Goal: Task Accomplishment & Management: Manage account settings

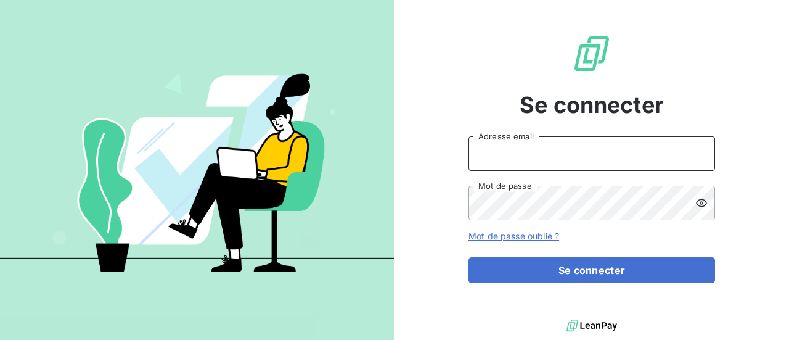
click at [528, 149] on input "Adresse email" at bounding box center [591, 153] width 247 height 35
type input "[PERSON_NAME][EMAIL_ADDRESS][DOMAIN_NAME]"
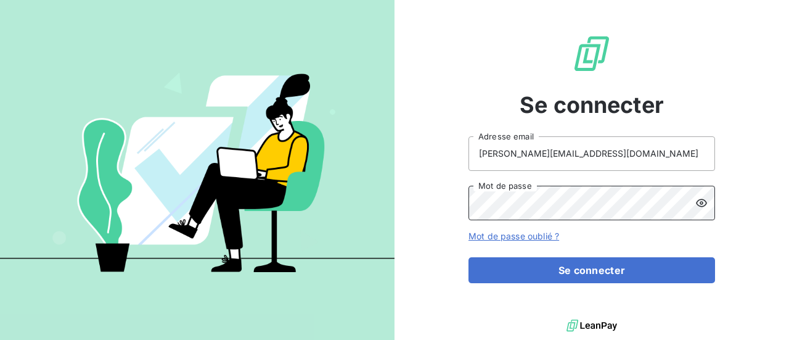
click at [468, 257] on button "Se connecter" at bounding box center [591, 270] width 247 height 26
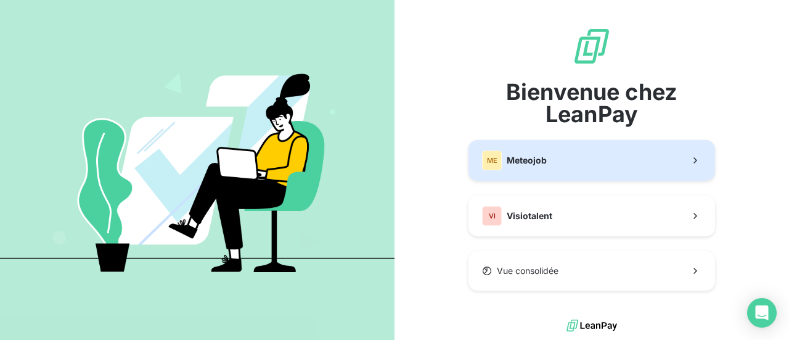
click at [556, 163] on button "ME Meteojob" at bounding box center [591, 160] width 247 height 41
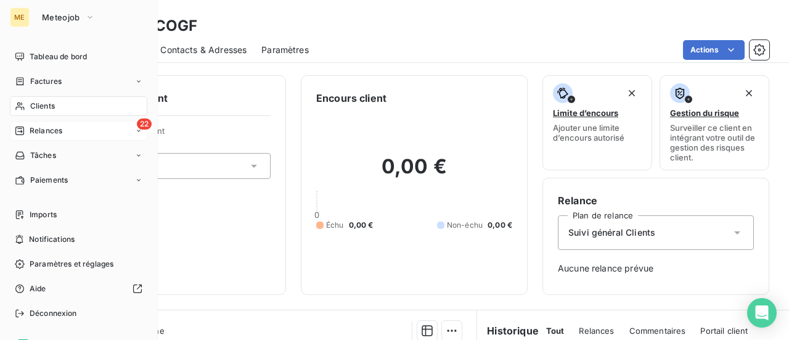
click at [49, 133] on span "Relances" at bounding box center [46, 130] width 33 height 11
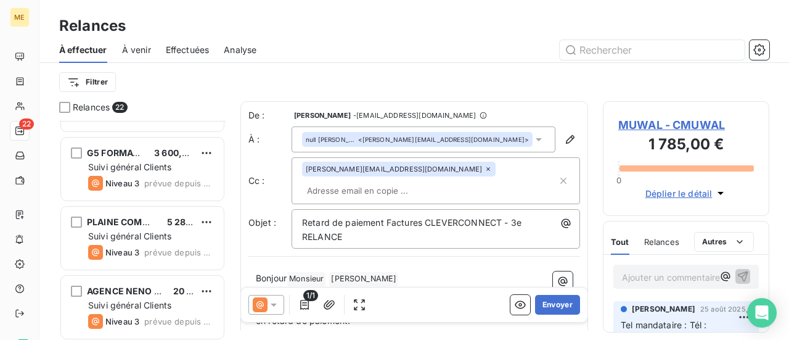
scroll to position [123, 0]
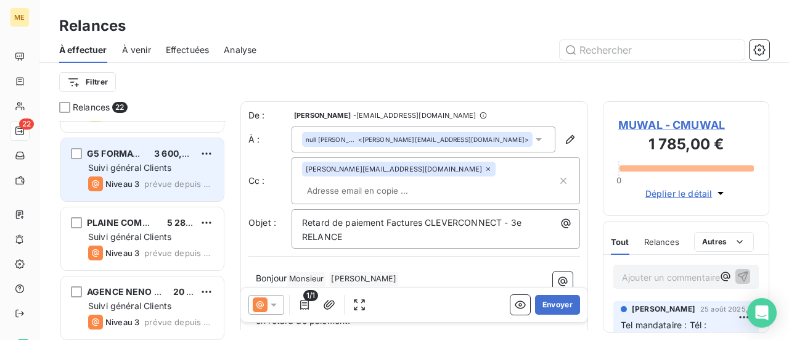
click at [182, 177] on div "Niveau 3 prévue depuis hier" at bounding box center [151, 183] width 126 height 15
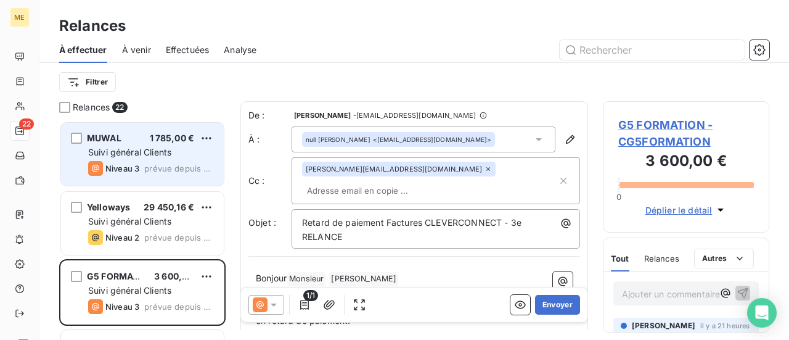
click at [177, 157] on div "Suivi général Clients" at bounding box center [151, 152] width 126 height 12
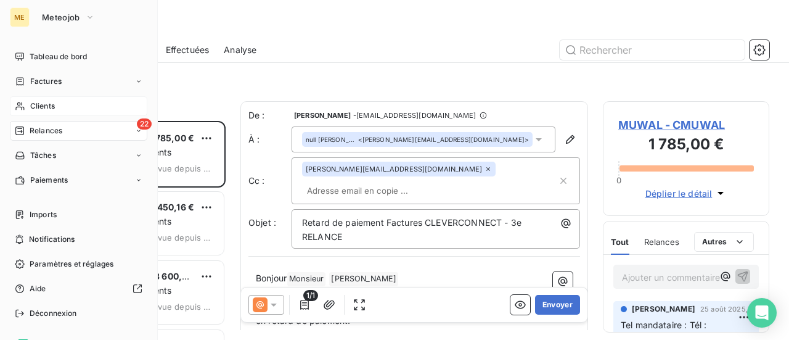
click at [36, 102] on span "Clients" at bounding box center [42, 105] width 25 height 11
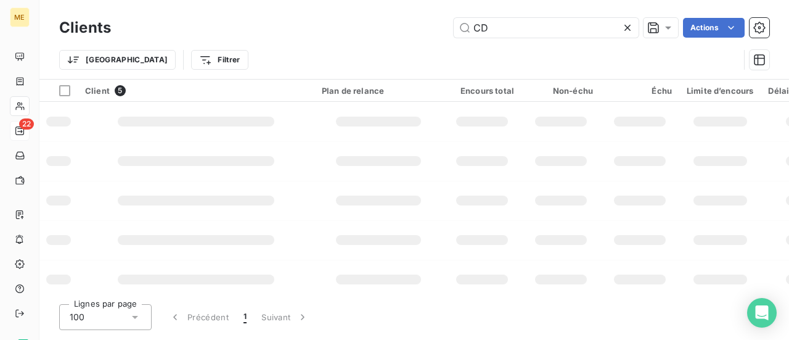
type input "C"
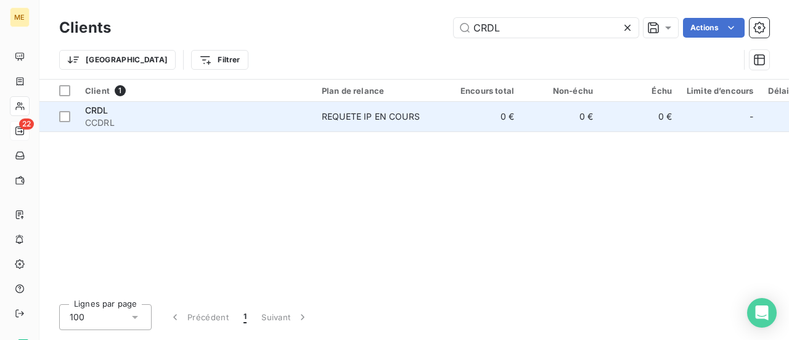
type input "CRDL"
click at [402, 126] on td "REQUETE IP EN COURS" at bounding box center [378, 117] width 128 height 30
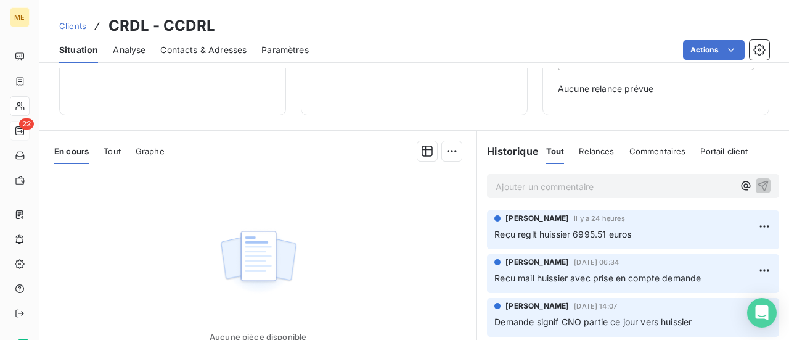
scroll to position [185, 0]
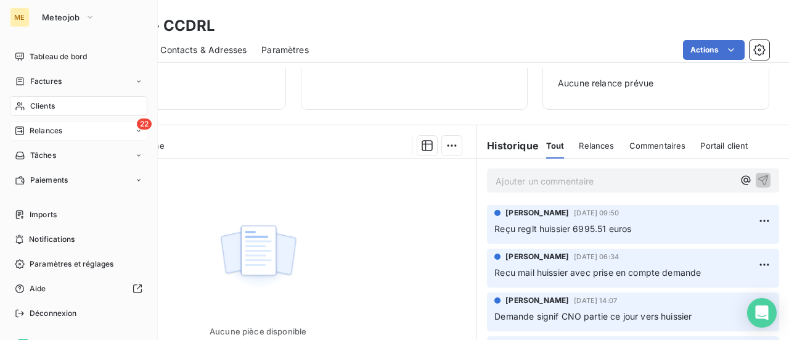
click at [47, 133] on span "Relances" at bounding box center [46, 130] width 33 height 11
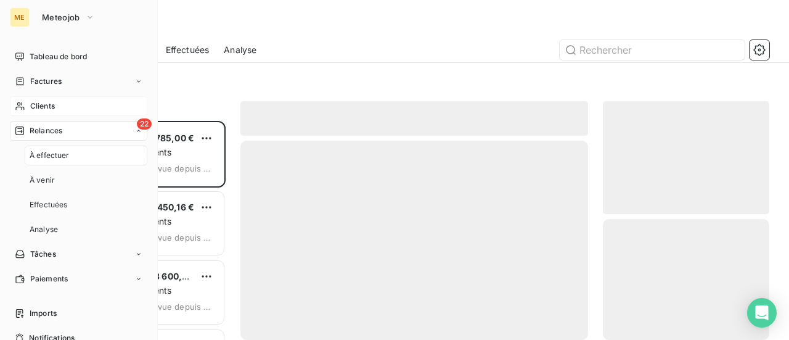
scroll to position [210, 157]
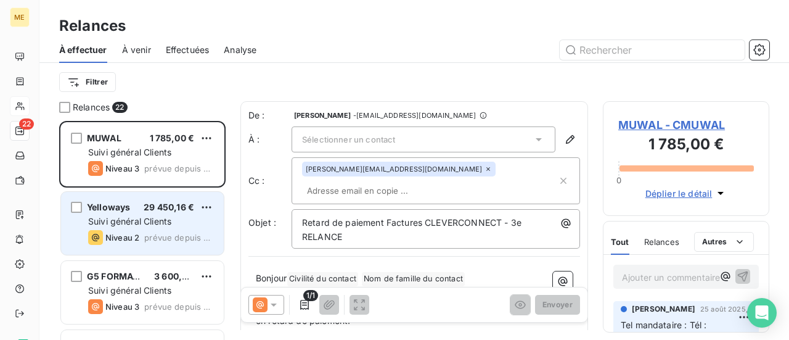
click at [184, 218] on div "Suivi général Clients" at bounding box center [151, 221] width 126 height 12
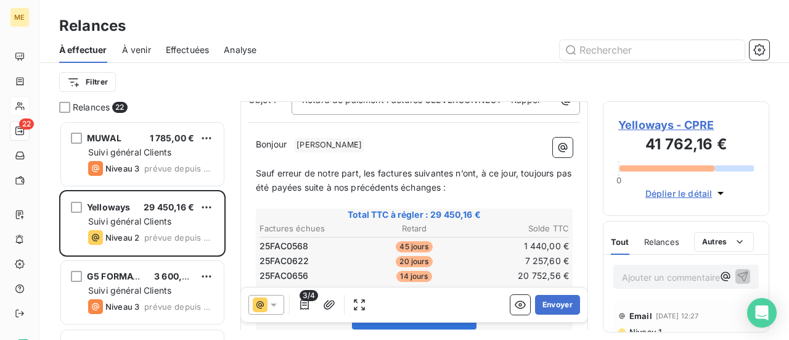
scroll to position [185, 0]
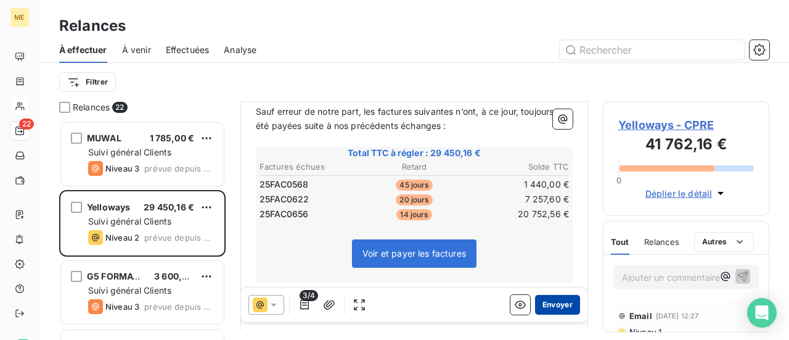
click at [553, 302] on button "Envoyer" at bounding box center [557, 305] width 45 height 20
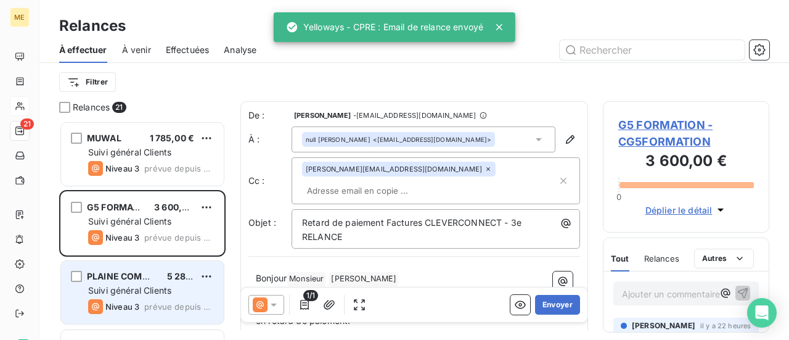
click at [139, 285] on span "Suivi général Clients" at bounding box center [129, 290] width 83 height 10
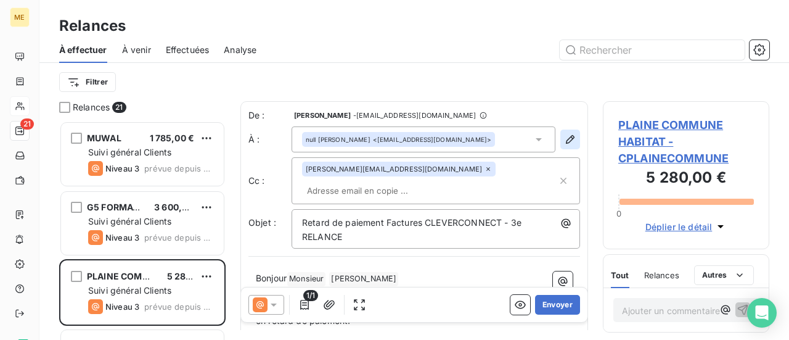
click at [564, 140] on icon "button" at bounding box center [570, 139] width 12 height 12
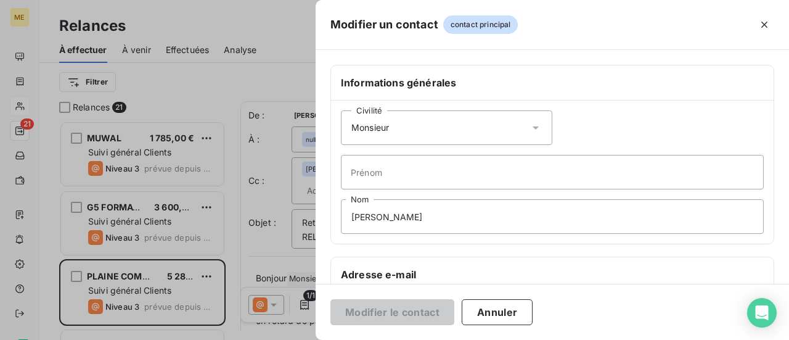
click at [531, 125] on icon at bounding box center [535, 127] width 12 height 12
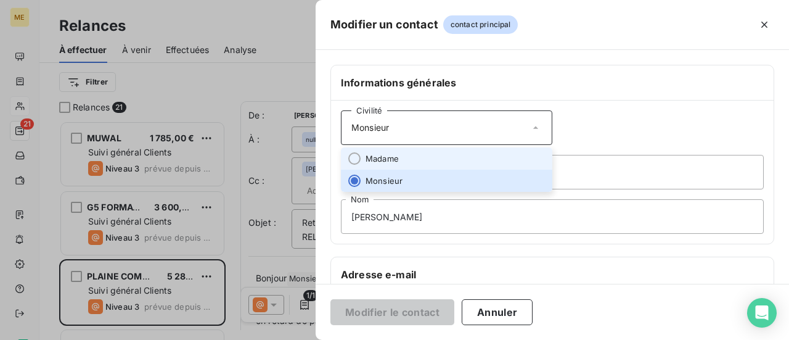
click at [496, 156] on li "Madame" at bounding box center [446, 158] width 211 height 22
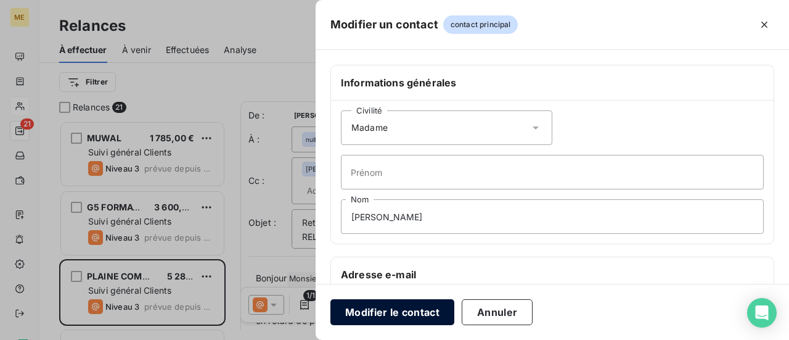
click at [391, 313] on button "Modifier le contact" at bounding box center [392, 312] width 124 height 26
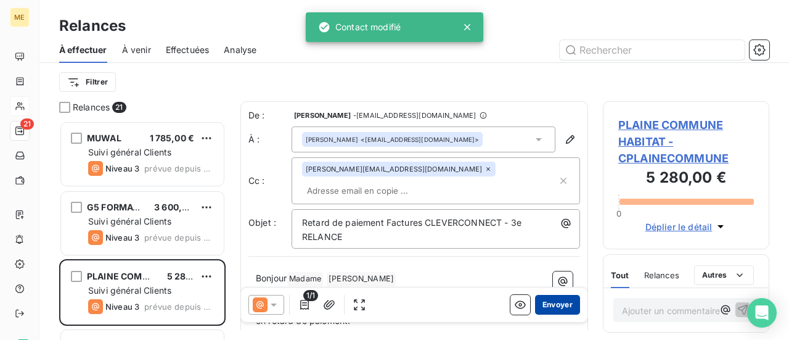
click at [542, 304] on button "Envoyer" at bounding box center [557, 305] width 45 height 20
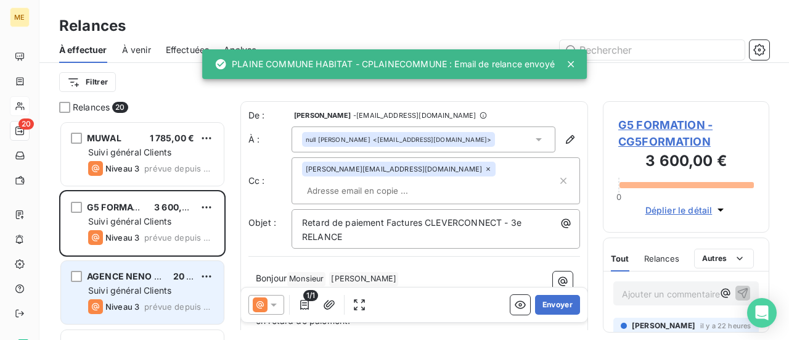
click at [168, 292] on span "Suivi général Clients" at bounding box center [129, 290] width 83 height 10
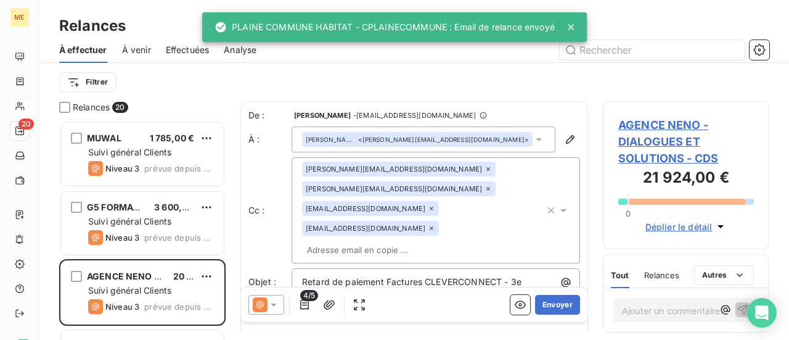
click at [274, 301] on icon at bounding box center [274, 304] width 12 height 12
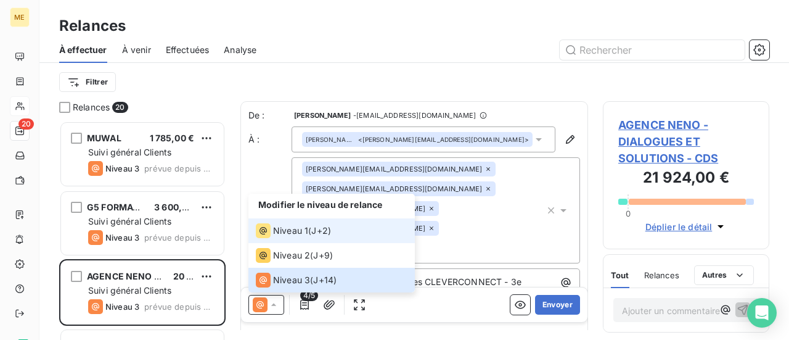
click at [304, 231] on span "Niveau 1" at bounding box center [290, 230] width 35 height 12
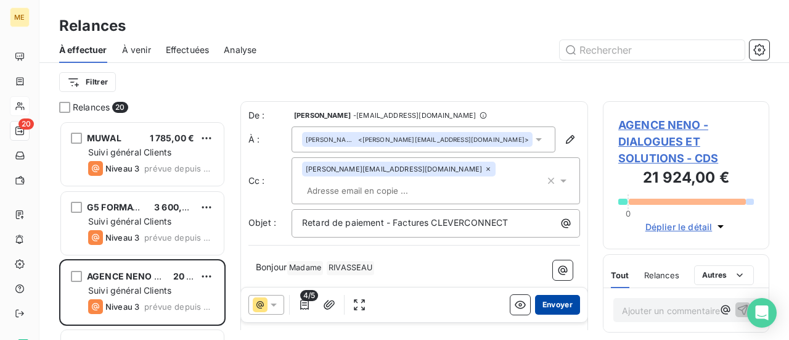
click at [556, 305] on button "Envoyer" at bounding box center [557, 305] width 45 height 20
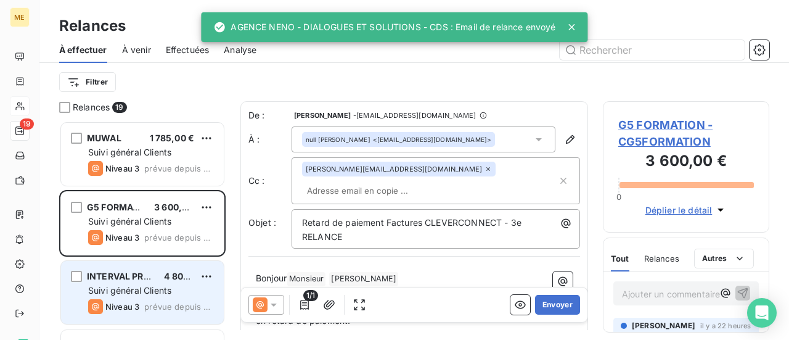
click at [136, 279] on span "INTERVAL PRESTATIONS" at bounding box center [140, 276] width 106 height 10
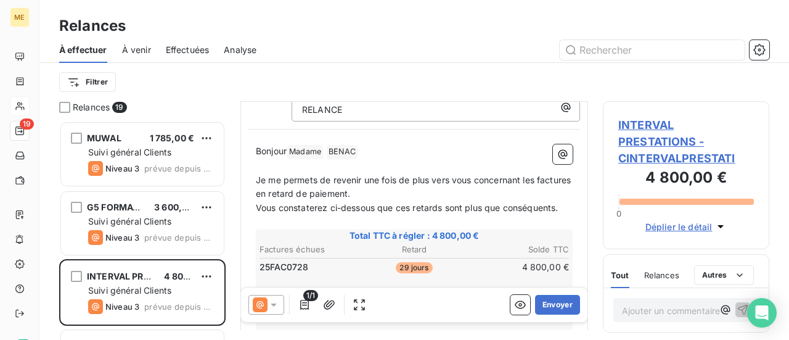
scroll to position [185, 0]
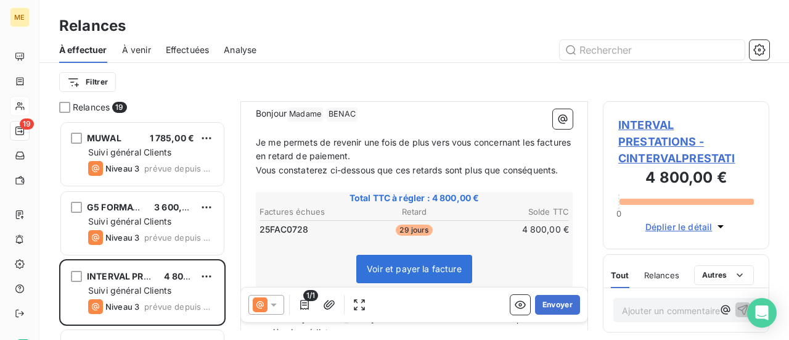
click at [272, 308] on icon at bounding box center [274, 304] width 12 height 12
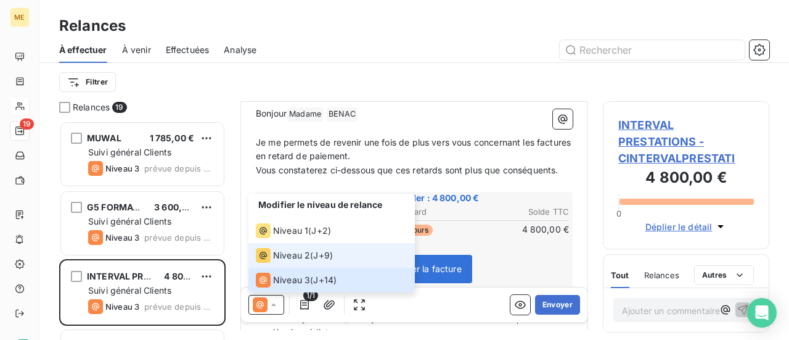
click at [292, 253] on span "Niveau 2" at bounding box center [291, 255] width 37 height 12
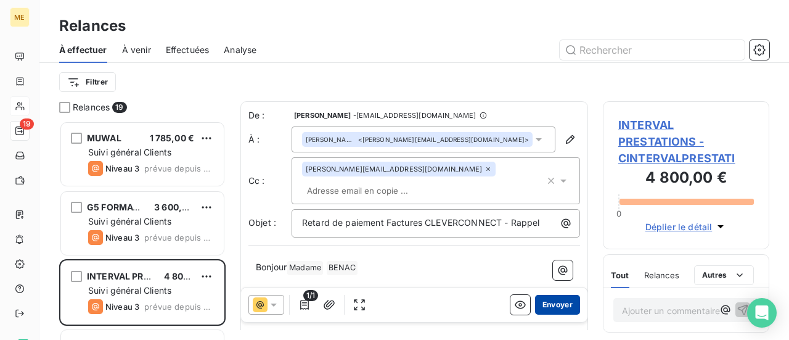
click at [553, 308] on button "Envoyer" at bounding box center [557, 305] width 45 height 20
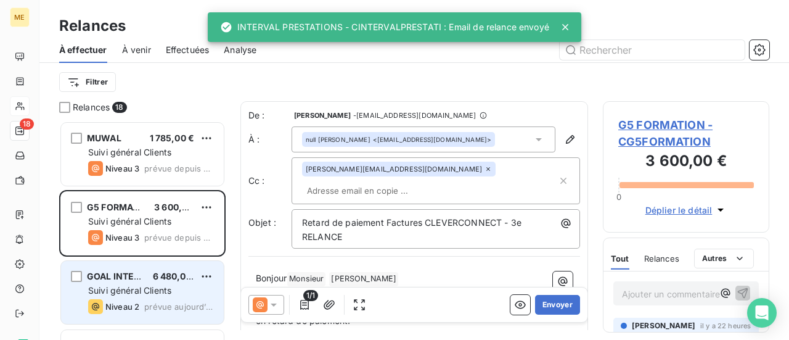
click at [175, 290] on div "Suivi général Clients" at bounding box center [151, 290] width 126 height 12
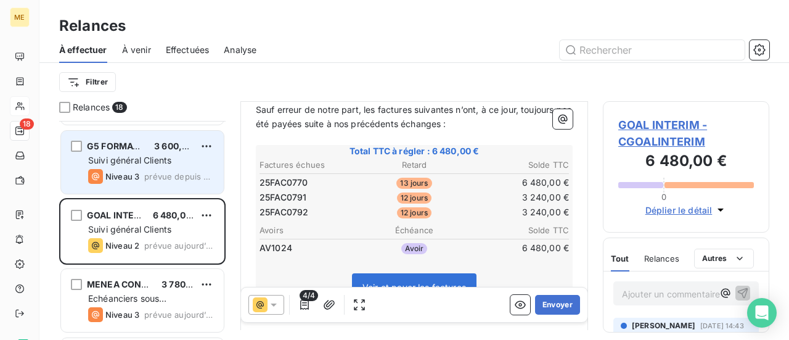
scroll to position [123, 0]
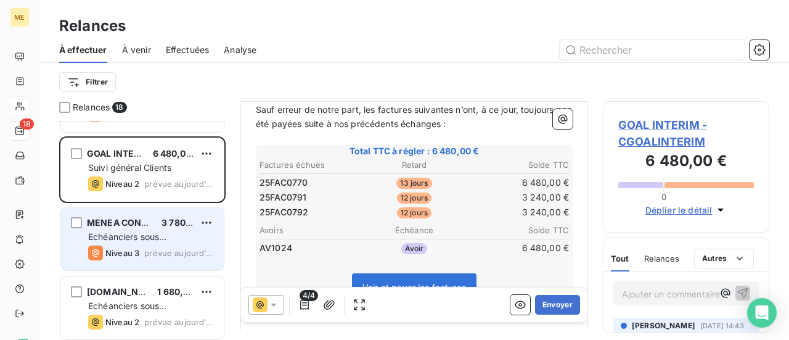
click at [163, 241] on div "Echéanciers sous prélèvements" at bounding box center [151, 237] width 126 height 12
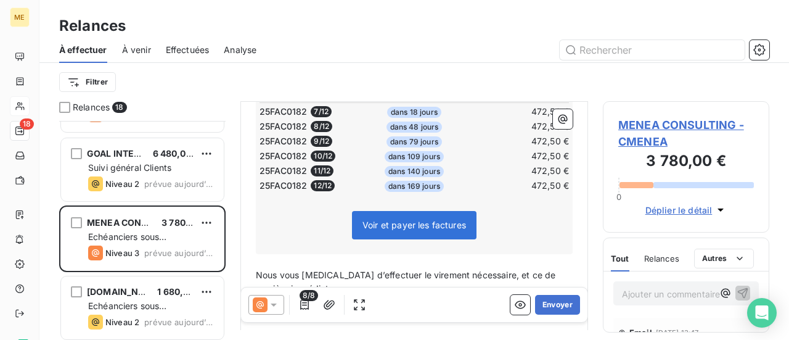
scroll to position [370, 0]
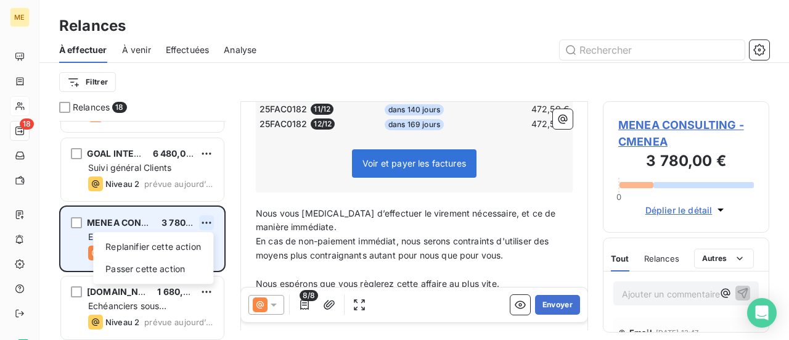
click at [206, 223] on html "ME 18 Relances À effectuer À venir Effectuées Analyse Filtrer Relances 18 MUWAL…" at bounding box center [394, 170] width 789 height 340
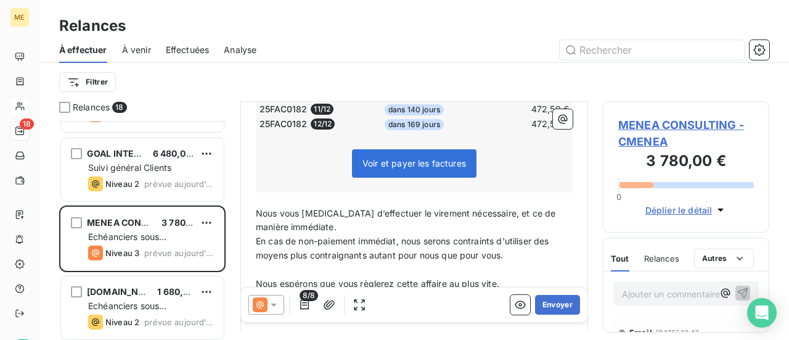
click at [689, 123] on html "ME 18 Relances À effectuer À venir Effectuées Analyse Filtrer Relances 18 MUWAL…" at bounding box center [394, 170] width 789 height 340
click at [689, 125] on span "MENEA CONSULTING - CMENEA" at bounding box center [686, 132] width 136 height 33
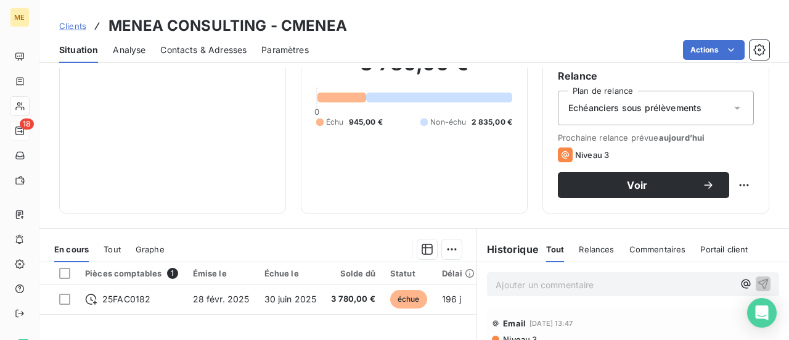
scroll to position [123, 0]
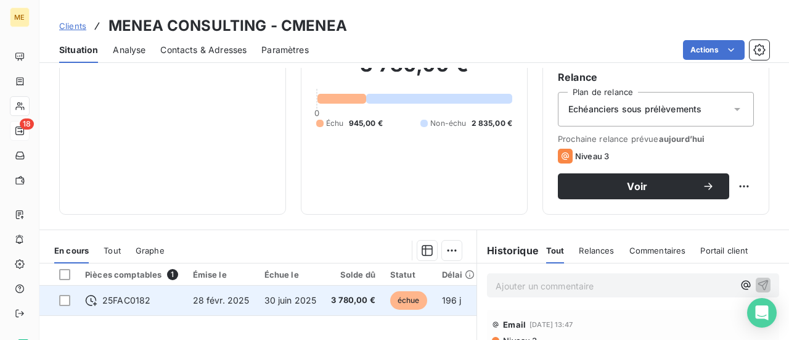
click at [285, 300] on span "30 juin 2025" at bounding box center [290, 300] width 52 height 10
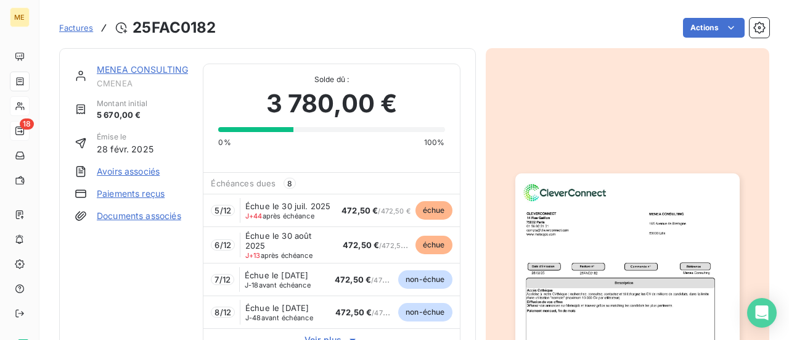
click at [130, 192] on link "Paiements reçus" at bounding box center [131, 193] width 68 height 12
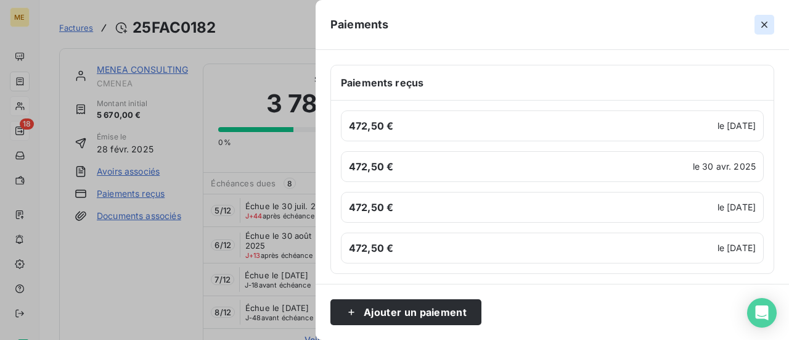
click at [767, 27] on icon "button" at bounding box center [764, 25] width 6 height 6
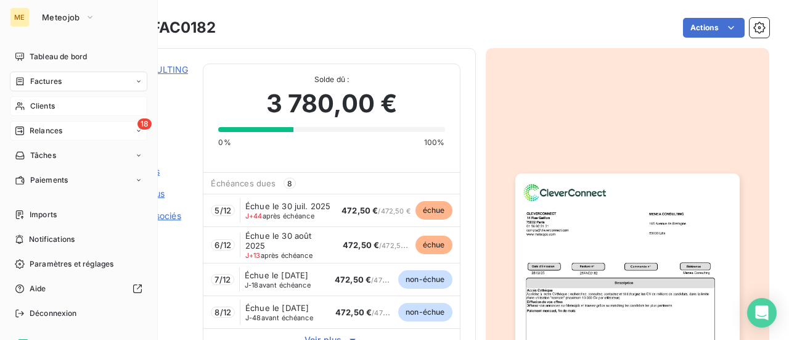
click at [35, 130] on span "Relances" at bounding box center [46, 130] width 33 height 11
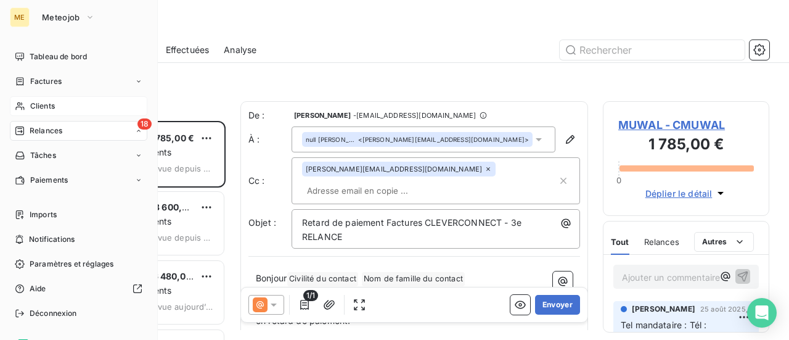
scroll to position [210, 157]
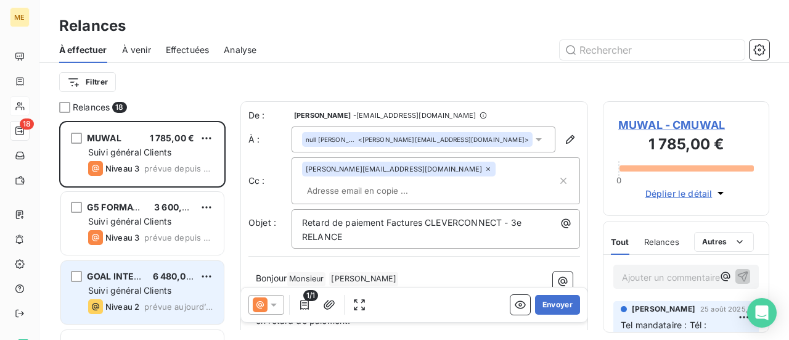
click at [171, 289] on span "Suivi général Clients" at bounding box center [129, 290] width 83 height 10
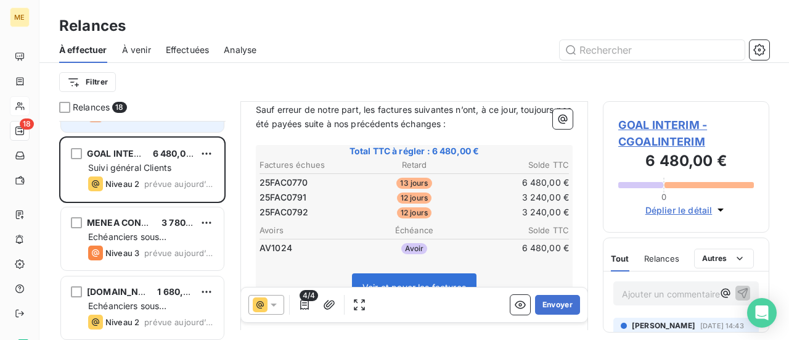
scroll to position [185, 0]
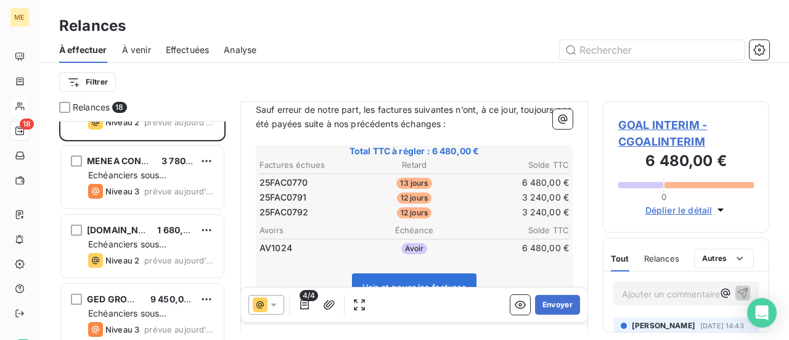
click at [147, 227] on div "[DOMAIN_NAME] 1 680,00 €" at bounding box center [151, 229] width 126 height 11
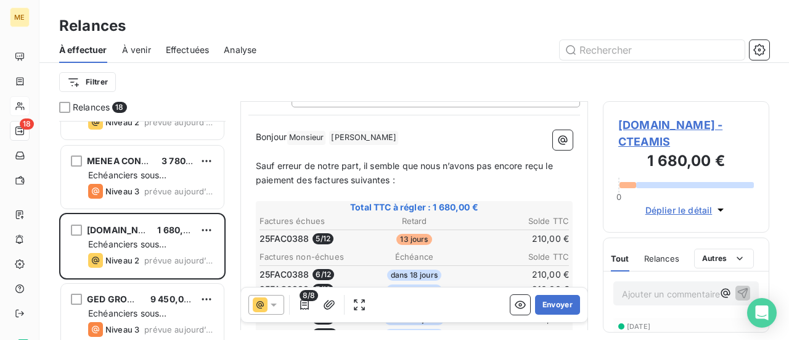
scroll to position [185, 0]
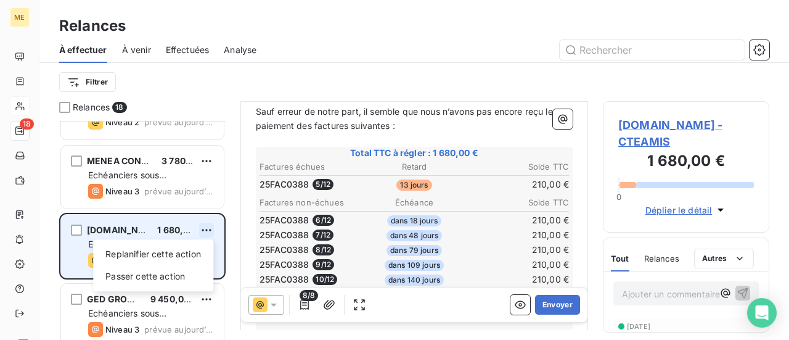
click at [206, 231] on html "ME 18 Relances À effectuer À venir Effectuées Analyse Filtrer Relances 18 G5 FO…" at bounding box center [394, 170] width 789 height 340
click at [186, 277] on div "Passer cette action" at bounding box center [153, 276] width 110 height 20
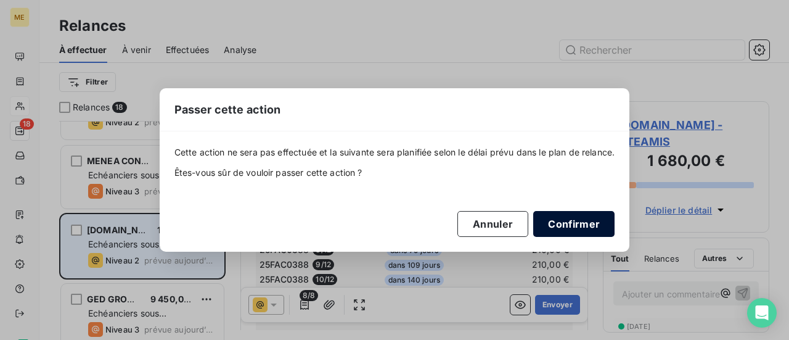
click at [574, 226] on button "Confirmer" at bounding box center [573, 224] width 81 height 26
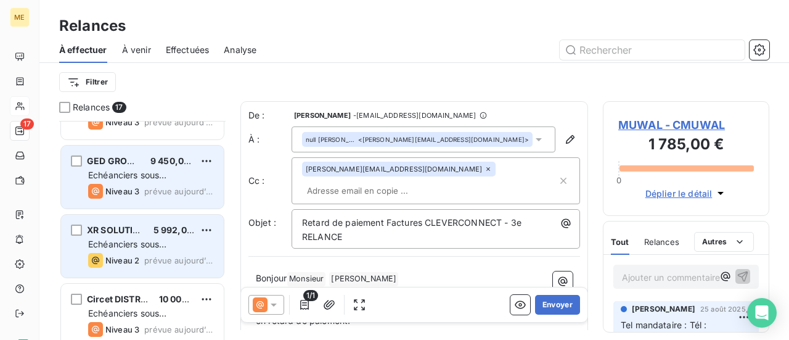
click at [165, 187] on span "prévue aujourd’hui" at bounding box center [179, 191] width 70 height 10
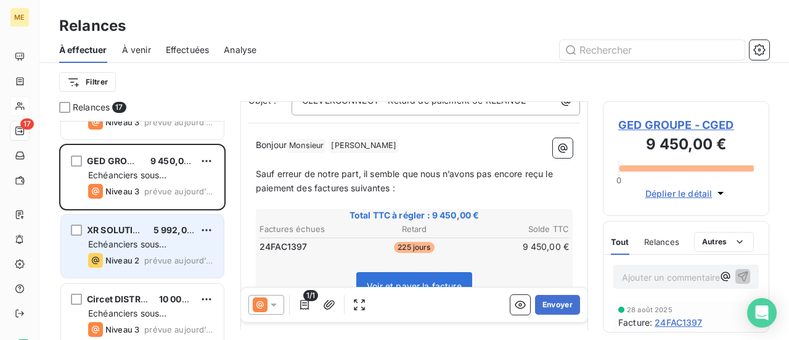
scroll to position [123, 0]
click at [661, 126] on span "GED GROUPE - CGED" at bounding box center [686, 124] width 136 height 17
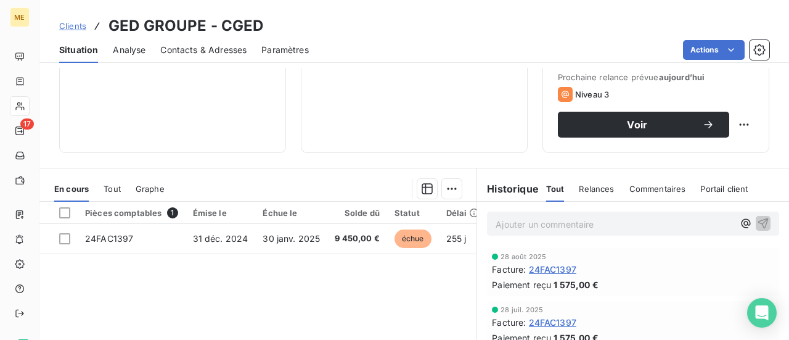
scroll to position [123, 0]
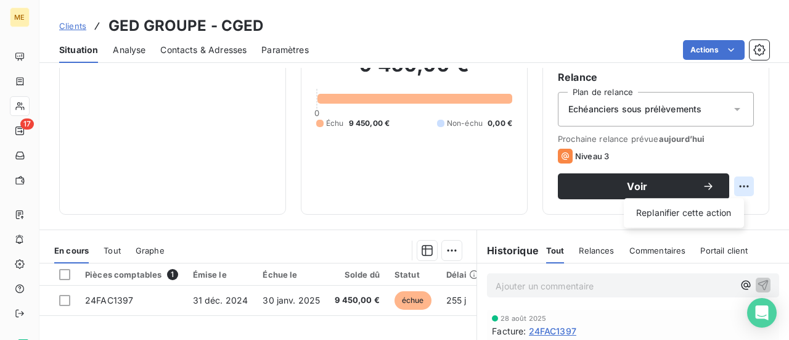
click at [732, 183] on html "ME 17 Clients GED GROUPE - CGED Situation Analyse Contacts & Adresses Paramètre…" at bounding box center [394, 170] width 789 height 340
click at [719, 208] on div "Replanifier cette action" at bounding box center [684, 213] width 110 height 20
select select "8"
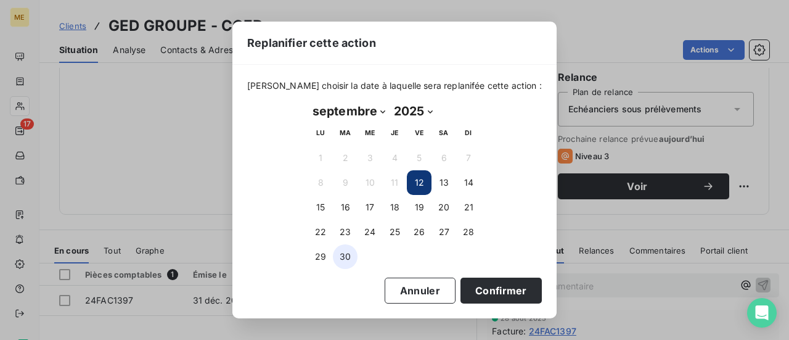
click at [348, 266] on button "30" at bounding box center [345, 256] width 25 height 25
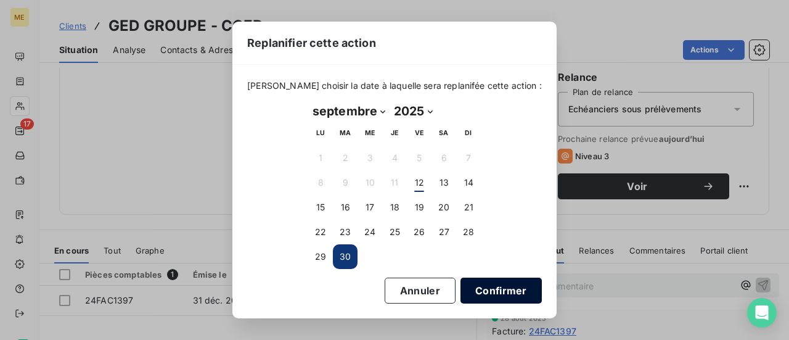
click at [492, 288] on button "Confirmer" at bounding box center [500, 290] width 81 height 26
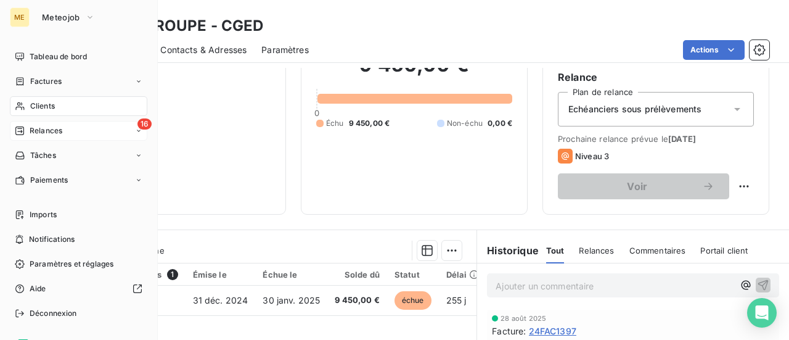
click at [33, 129] on span "Relances" at bounding box center [46, 130] width 33 height 11
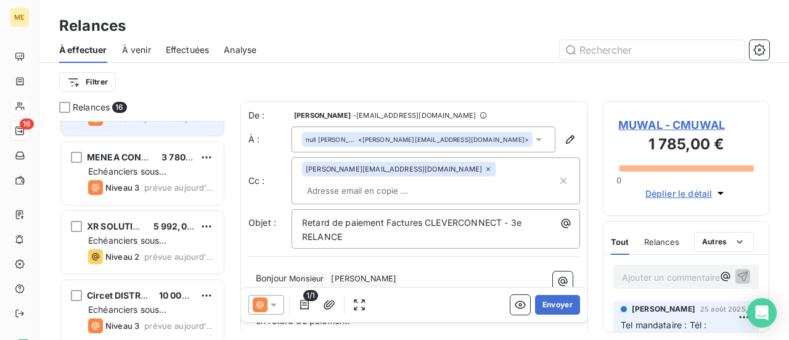
scroll to position [123, 0]
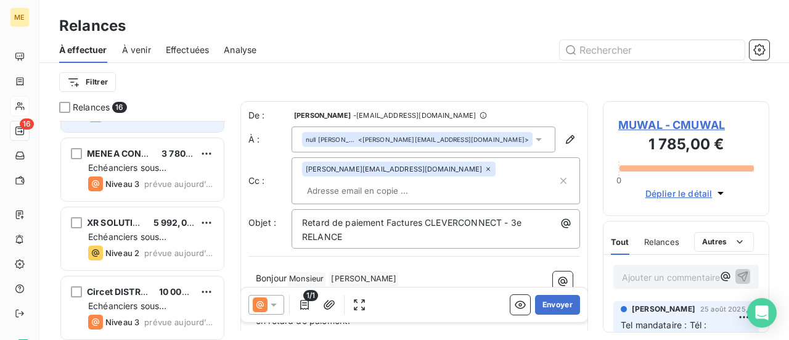
click at [178, 250] on span "prévue aujourd’hui" at bounding box center [179, 253] width 70 height 10
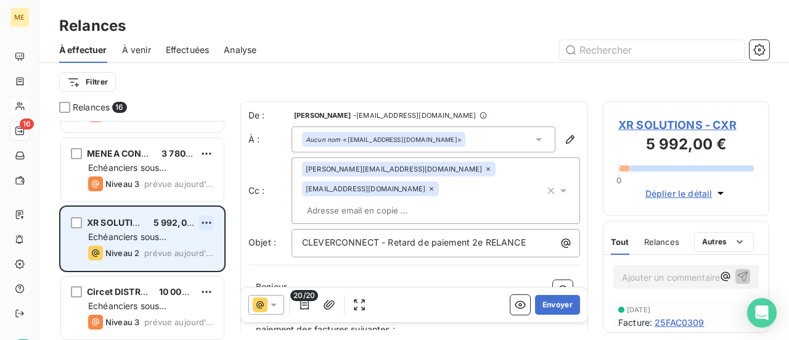
click at [206, 223] on html "ME 16 Relances À effectuer À venir Effectuées Analyse Filtrer Relances 16 MUWAL…" at bounding box center [394, 170] width 789 height 340
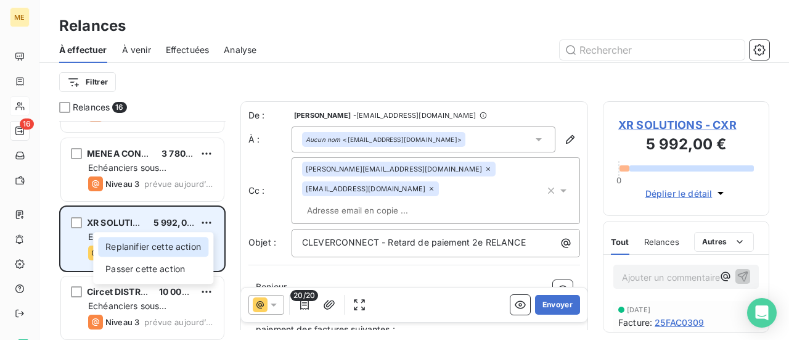
click at [205, 242] on div "Replanifier cette action" at bounding box center [153, 247] width 110 height 20
select select "8"
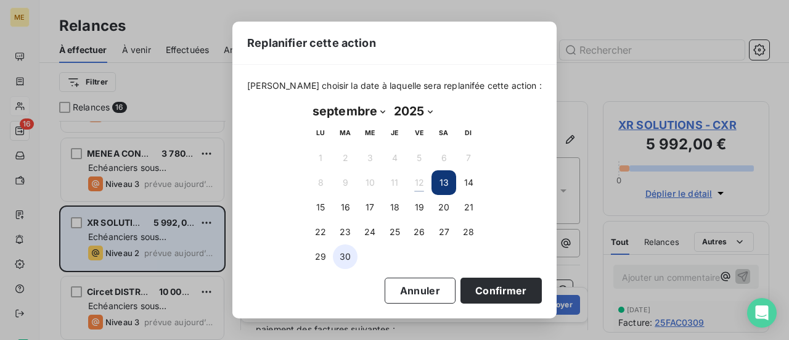
click at [350, 264] on button "30" at bounding box center [345, 256] width 25 height 25
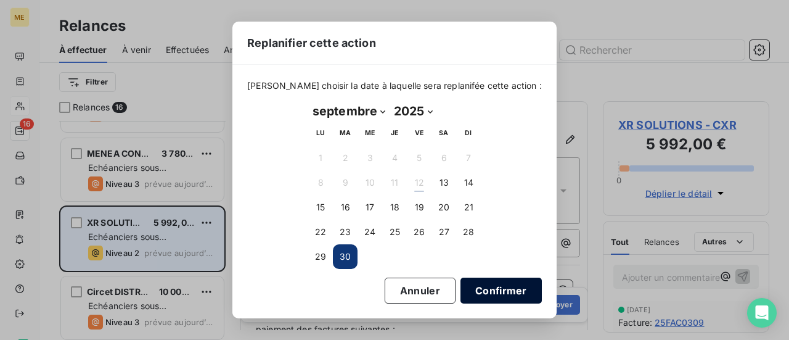
click at [478, 287] on button "Confirmer" at bounding box center [500, 290] width 81 height 26
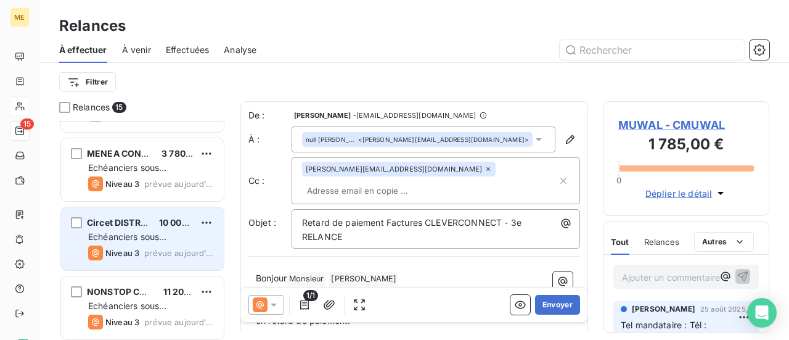
click at [135, 241] on div "Echéanciers sous prélèvements" at bounding box center [151, 237] width 126 height 12
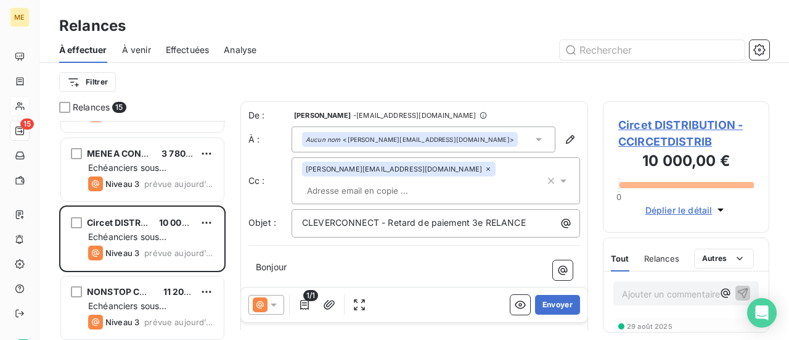
click at [672, 146] on span "Circet DISTRIBUTION - CCIRCETDISTRIB" at bounding box center [686, 132] width 136 height 33
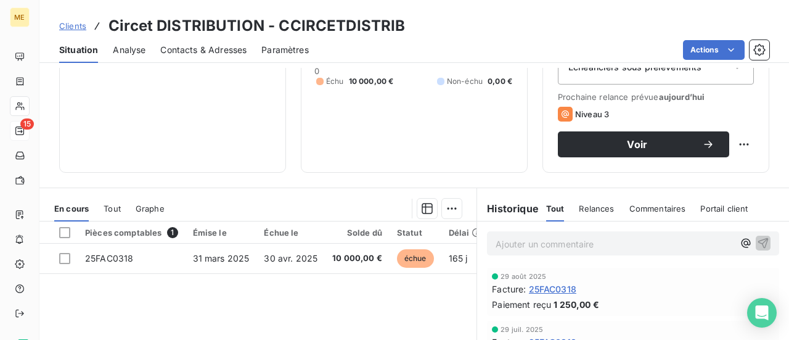
scroll to position [185, 0]
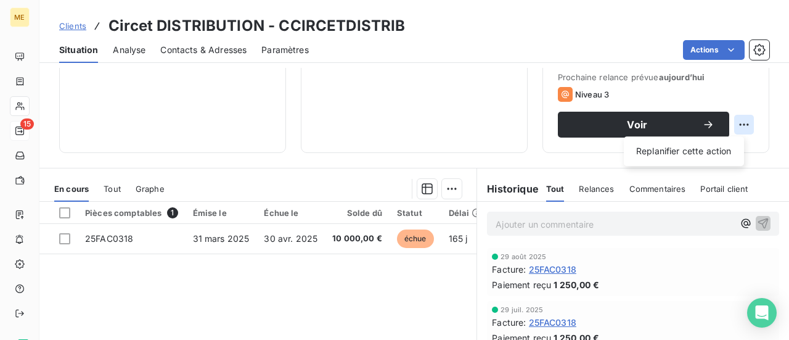
click at [735, 126] on html "ME 15 Clients Circet DISTRIBUTION - CCIRCETDISTRIB Situation Analyse Contacts &…" at bounding box center [394, 170] width 789 height 340
click at [724, 158] on div "Replanifier cette action" at bounding box center [684, 151] width 110 height 20
select select "8"
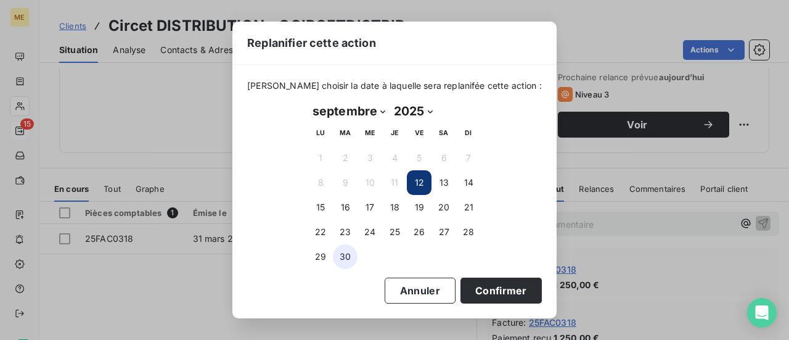
click at [349, 259] on button "30" at bounding box center [345, 256] width 25 height 25
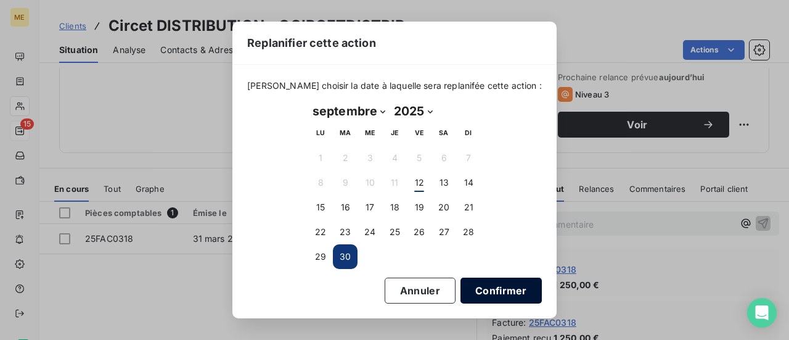
click at [494, 288] on button "Confirmer" at bounding box center [500, 290] width 81 height 26
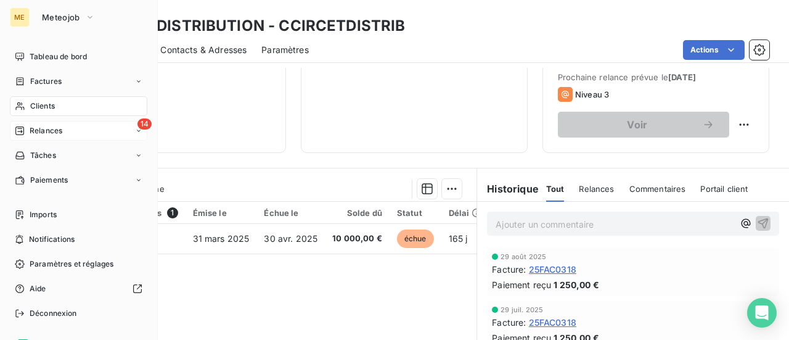
click at [42, 129] on span "Relances" at bounding box center [46, 130] width 33 height 11
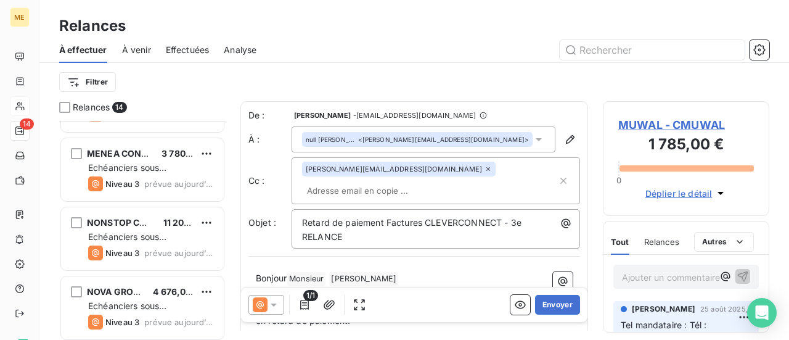
scroll to position [123, 0]
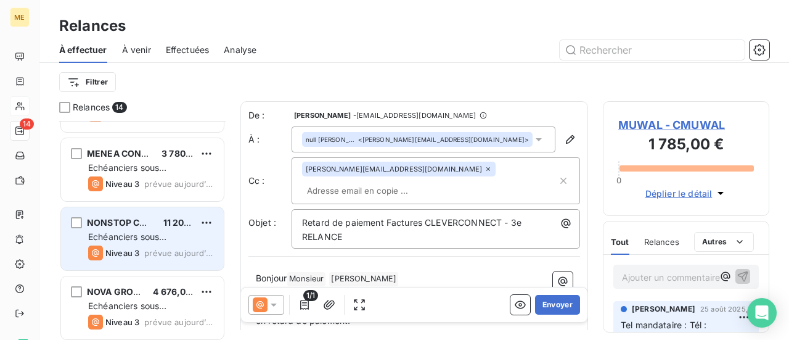
click at [188, 231] on div "Echéanciers sous prélèvements" at bounding box center [151, 237] width 126 height 12
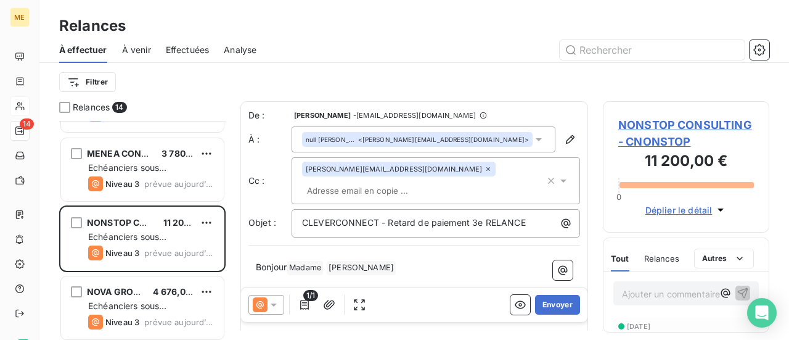
click at [708, 123] on span "NONSTOP CONSULTING - CNONSTOP" at bounding box center [686, 132] width 136 height 33
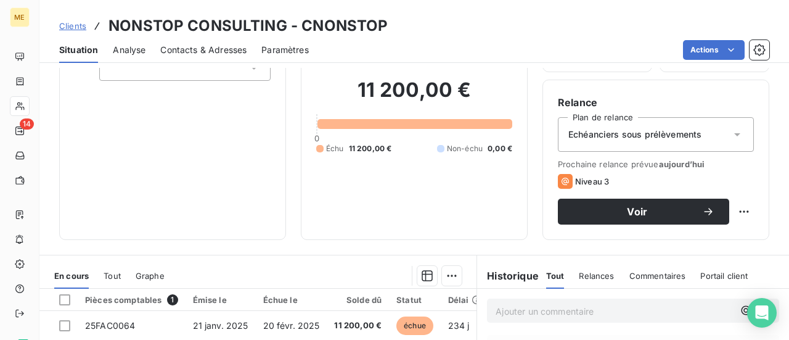
scroll to position [185, 0]
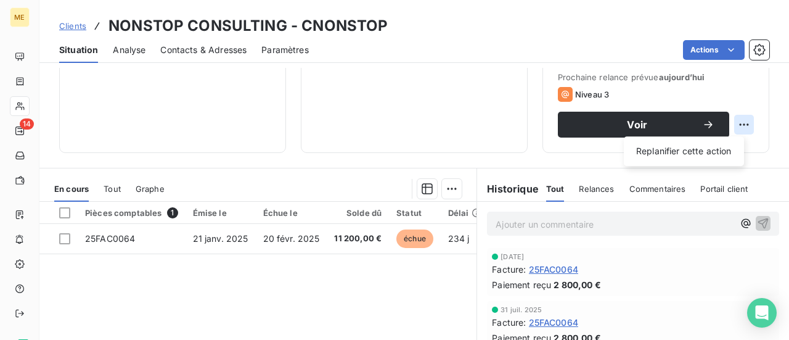
click at [738, 121] on html "ME 14 Clients NONSTOP CONSULTING - CNONSTOP Situation Analyse Contacts & Adress…" at bounding box center [394, 170] width 789 height 340
click at [719, 149] on div "Replanifier cette action" at bounding box center [684, 151] width 110 height 20
select select "8"
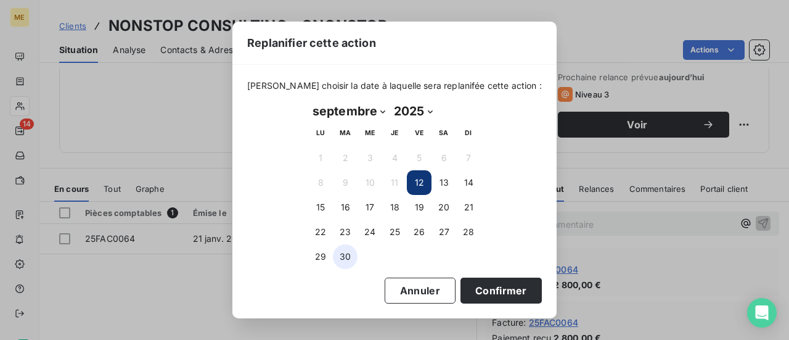
click at [350, 257] on button "30" at bounding box center [345, 256] width 25 height 25
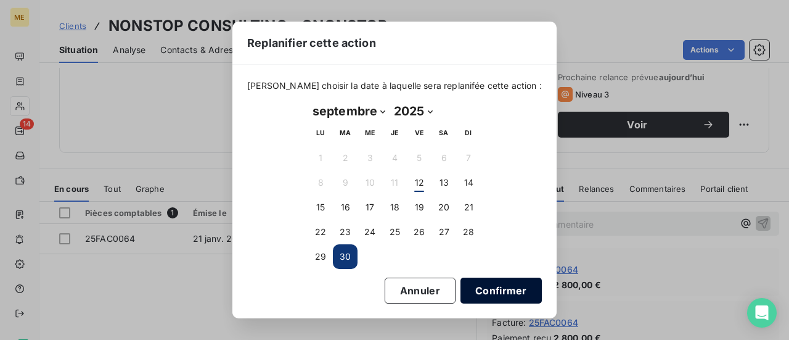
click at [492, 290] on button "Confirmer" at bounding box center [500, 290] width 81 height 26
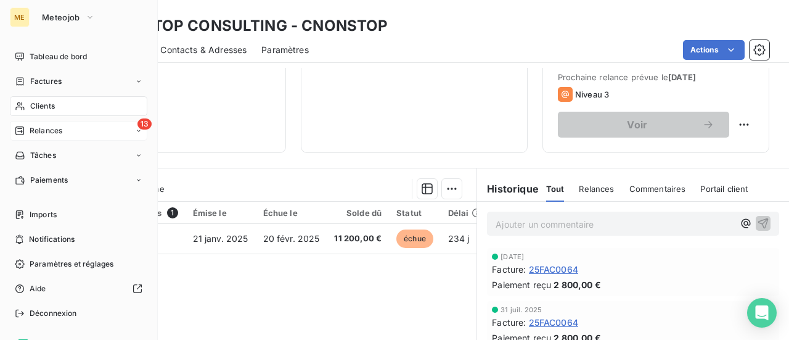
click at [44, 129] on span "Relances" at bounding box center [46, 130] width 33 height 11
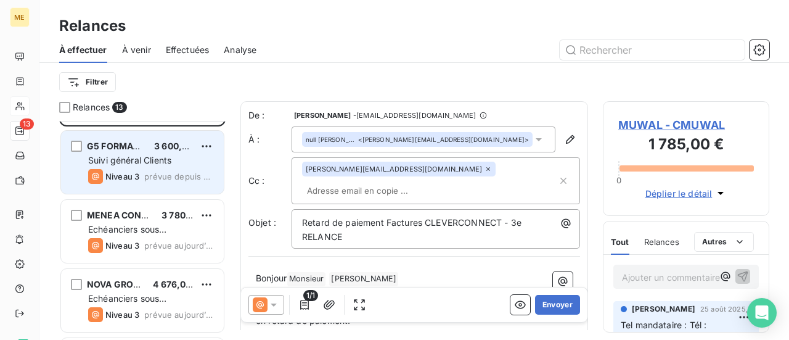
scroll to position [123, 0]
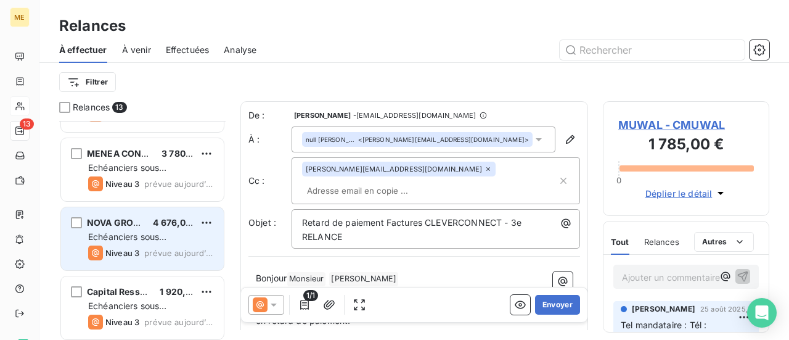
click at [120, 234] on span "Echéanciers sous prélèvements" at bounding box center [127, 242] width 78 height 23
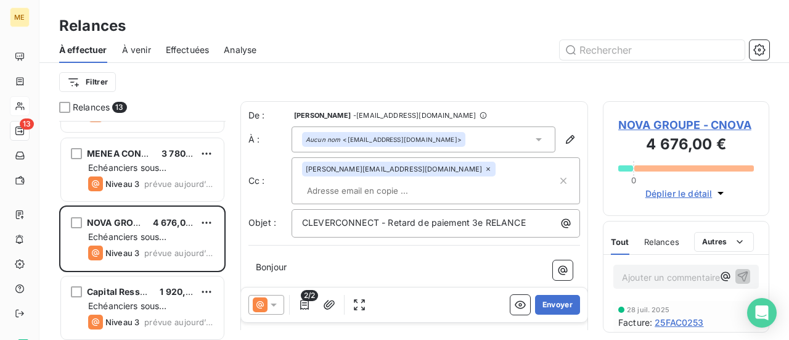
click at [695, 127] on span "NOVA GROUPE - CNOVA" at bounding box center [686, 124] width 136 height 17
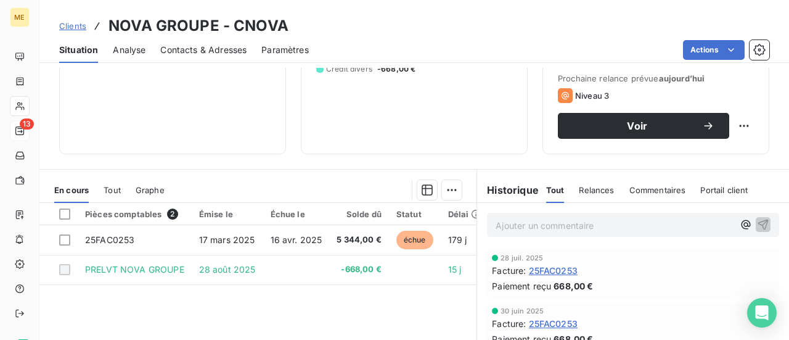
scroll to position [185, 0]
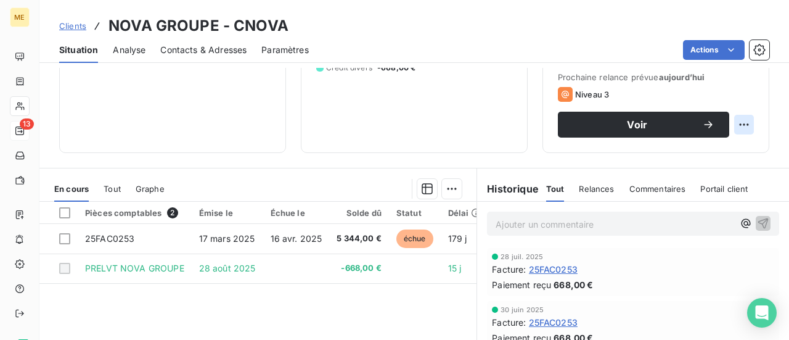
click at [732, 126] on html "ME 13 Clients NOVA GROUPE - CNOVA Situation Analyse Contacts & Adresses Paramèt…" at bounding box center [394, 170] width 789 height 340
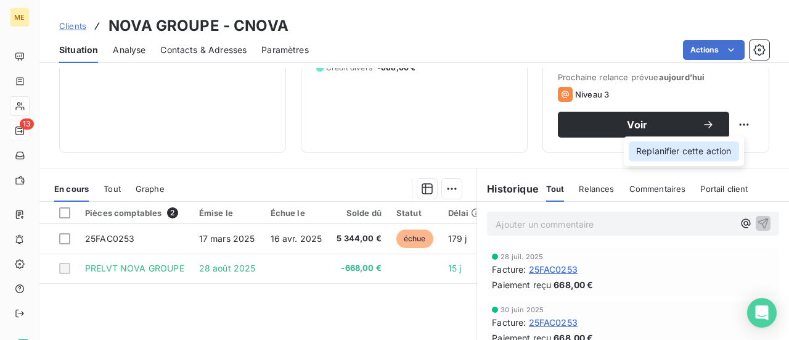
click at [724, 147] on div "Replanifier cette action" at bounding box center [684, 151] width 110 height 20
select select "8"
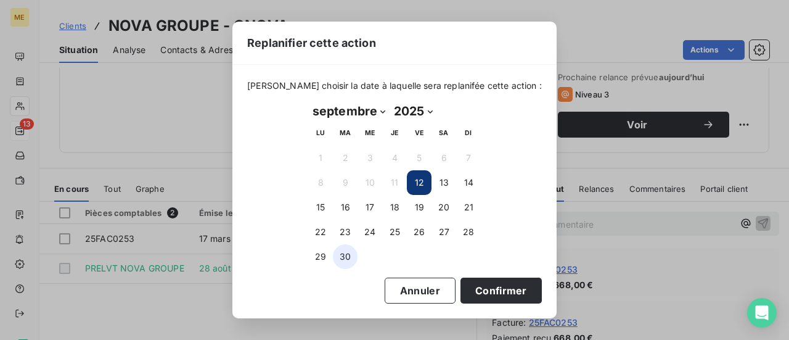
click at [357, 259] on button "30" at bounding box center [345, 256] width 25 height 25
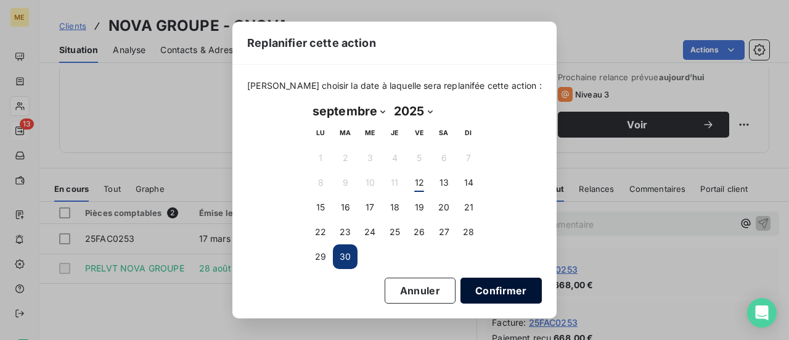
click at [481, 288] on button "Confirmer" at bounding box center [500, 290] width 81 height 26
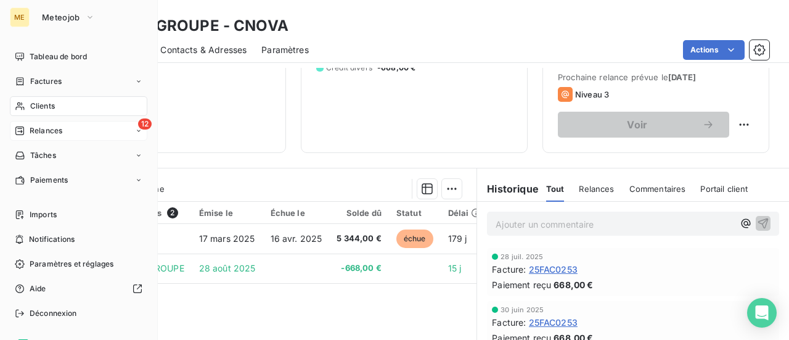
click at [61, 125] on span "Relances" at bounding box center [46, 130] width 33 height 11
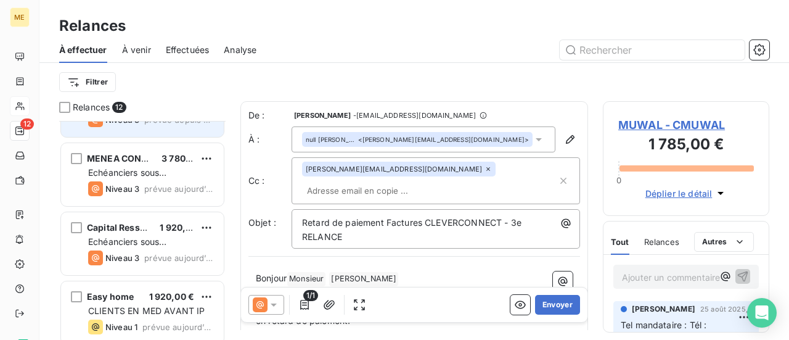
scroll to position [123, 0]
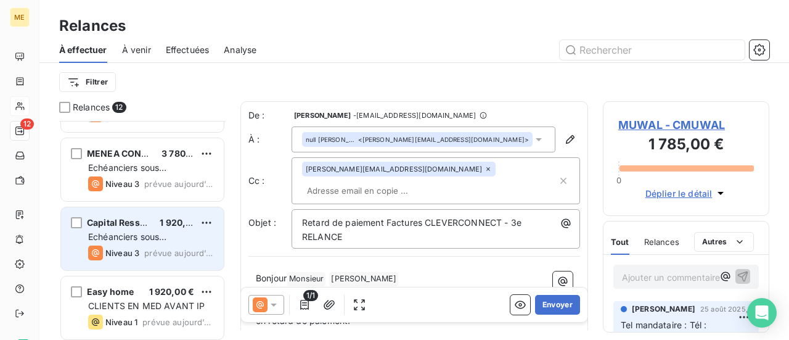
click at [145, 232] on span "Echéanciers sous prélèvements" at bounding box center [127, 242] width 78 height 23
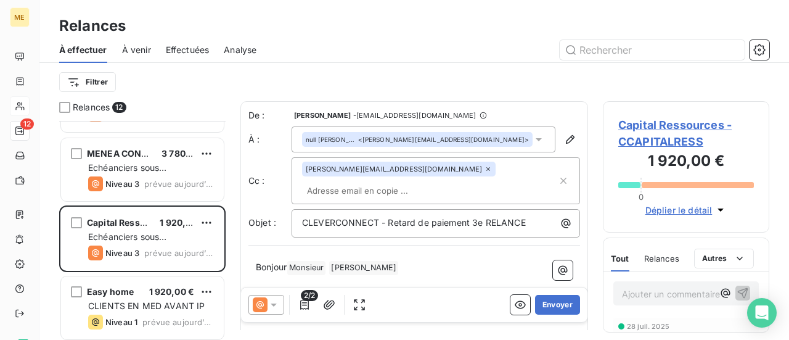
click at [704, 125] on span "Capital Ressources - CCAPITALRESS" at bounding box center [686, 132] width 136 height 33
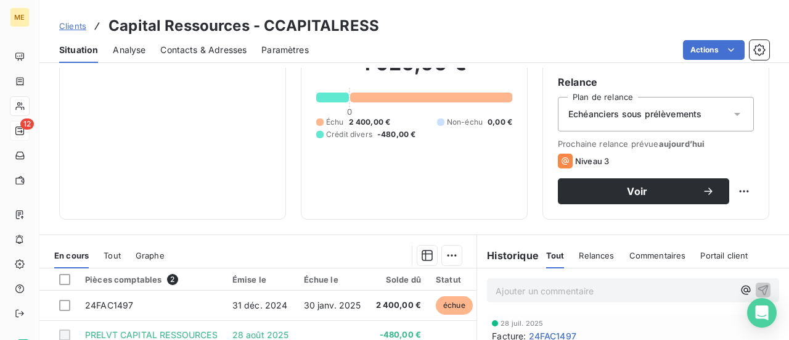
scroll to position [185, 0]
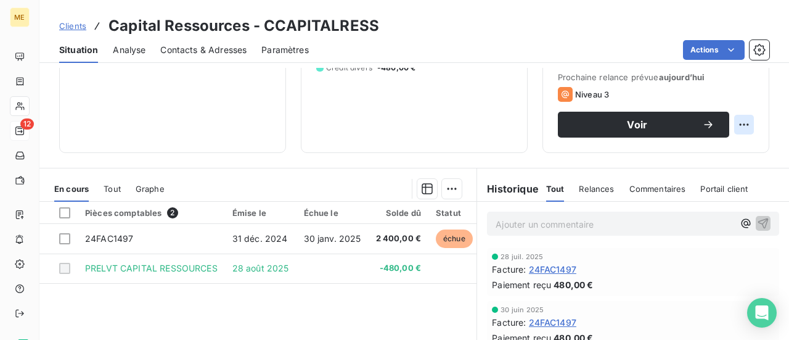
click at [735, 127] on html "ME 12 Clients Capital Ressources - CCAPITALRESS Situation Analyse Contacts & Ad…" at bounding box center [394, 170] width 789 height 340
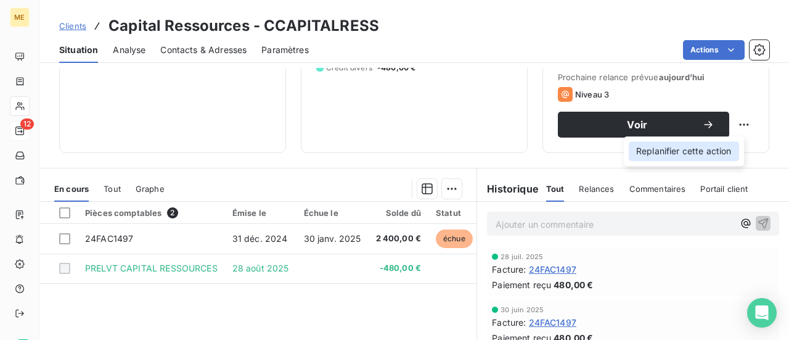
click at [723, 154] on div "Replanifier cette action" at bounding box center [684, 151] width 110 height 20
select select "8"
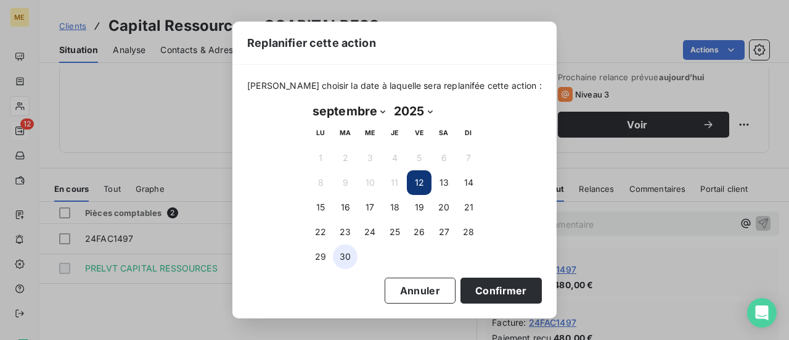
click at [349, 261] on button "30" at bounding box center [345, 256] width 25 height 25
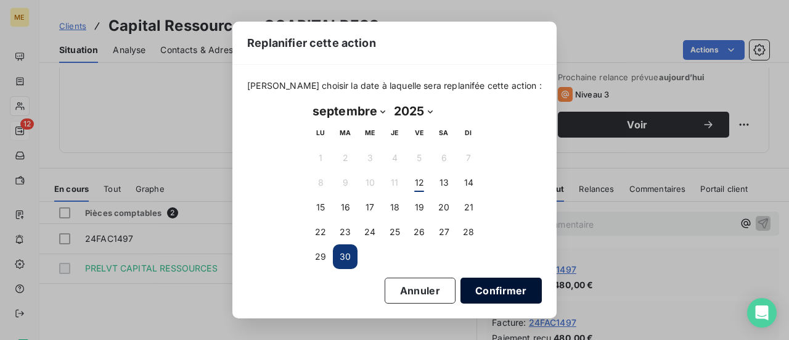
click at [488, 289] on button "Confirmer" at bounding box center [500, 290] width 81 height 26
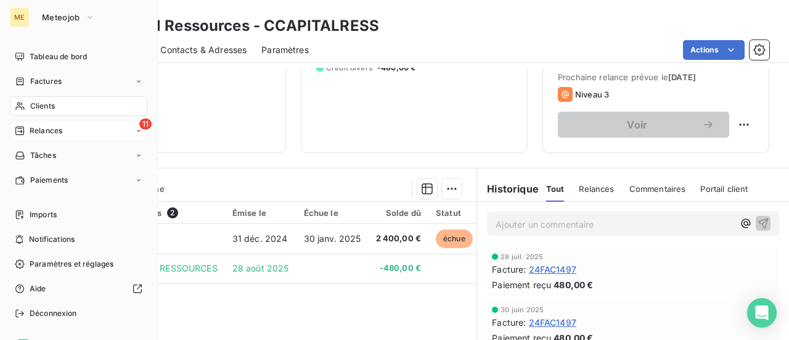
click at [35, 134] on span "Relances" at bounding box center [46, 130] width 33 height 11
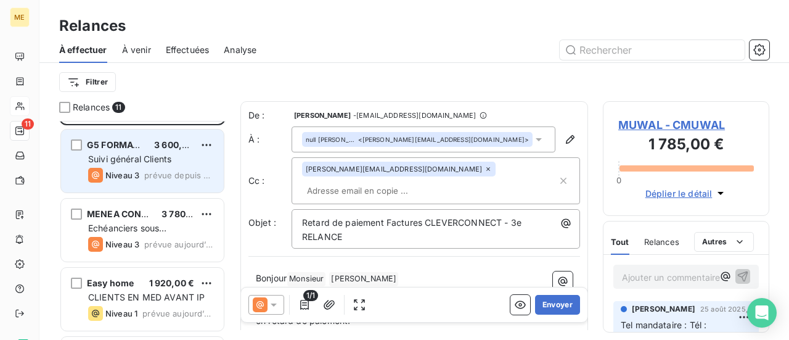
scroll to position [123, 0]
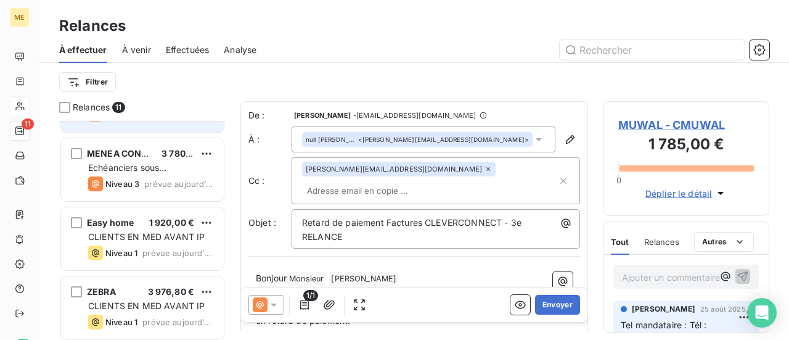
click at [154, 237] on span "CLIENTS EN MED AVANT IP" at bounding box center [146, 236] width 116 height 10
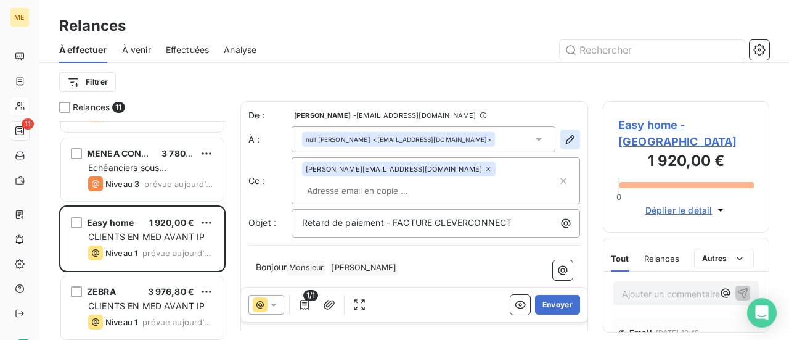
click at [564, 141] on icon "button" at bounding box center [570, 139] width 12 height 12
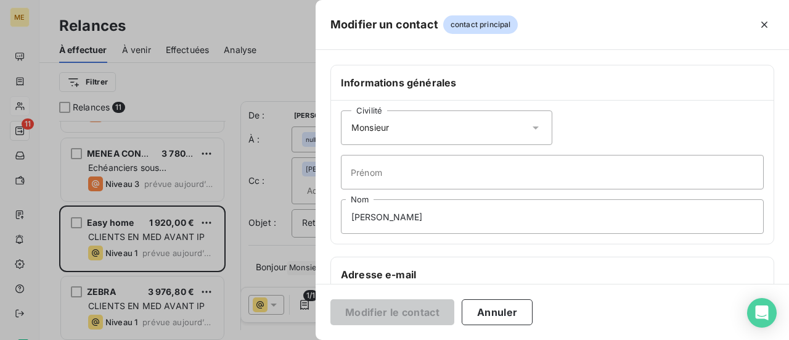
click at [534, 126] on icon at bounding box center [535, 127] width 12 height 12
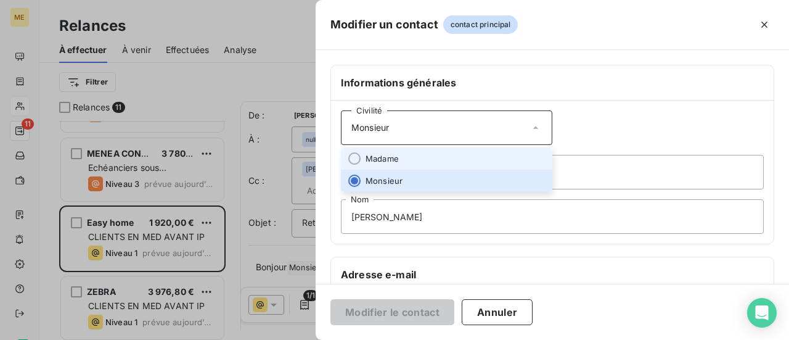
click at [492, 155] on li "Madame" at bounding box center [446, 158] width 211 height 22
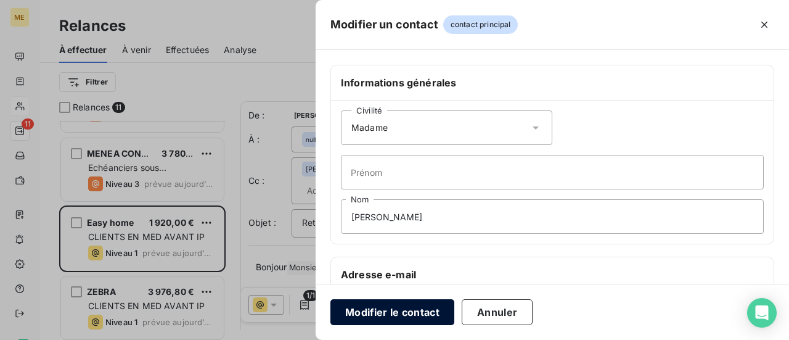
click at [410, 312] on button "Modifier le contact" at bounding box center [392, 312] width 124 height 26
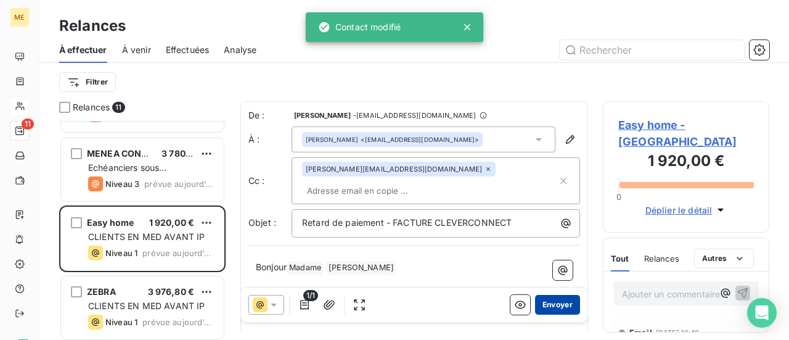
click at [546, 304] on button "Envoyer" at bounding box center [557, 305] width 45 height 20
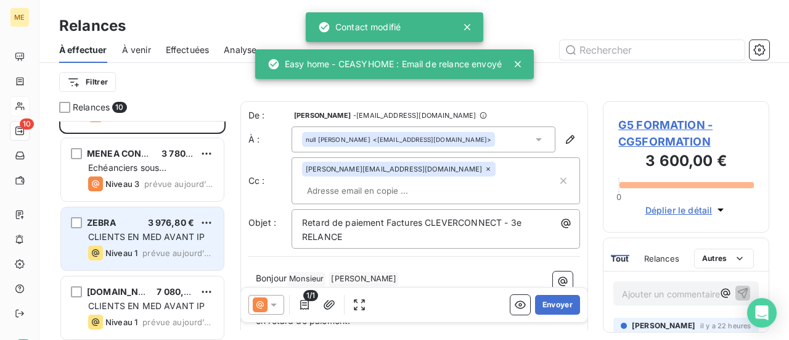
click at [176, 221] on span "3 976,80 €" at bounding box center [171, 222] width 47 height 10
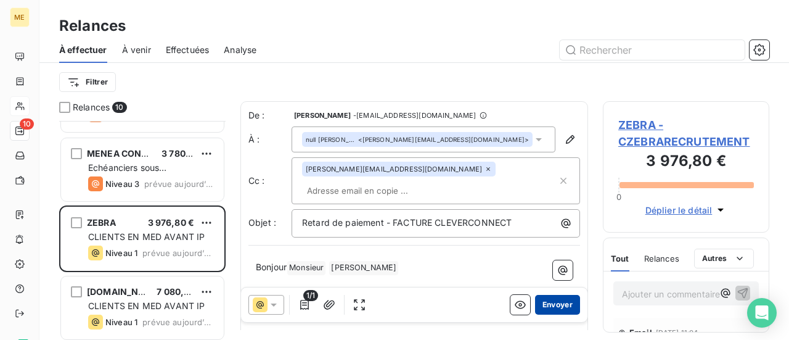
click at [547, 304] on button "Envoyer" at bounding box center [557, 305] width 45 height 20
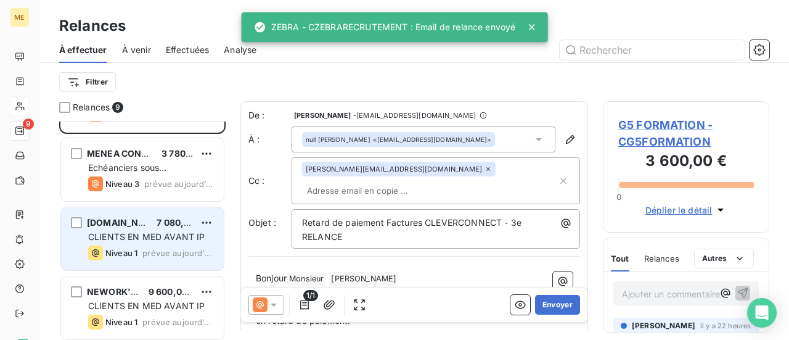
click at [159, 235] on span "CLIENTS EN MED AVANT IP" at bounding box center [146, 236] width 116 height 10
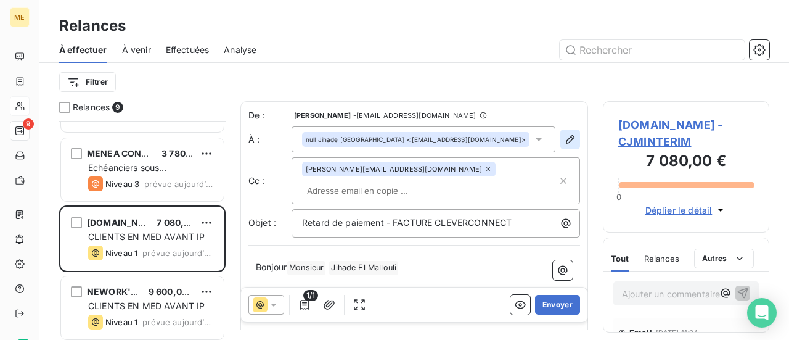
click at [560, 137] on button "button" at bounding box center [570, 139] width 20 height 20
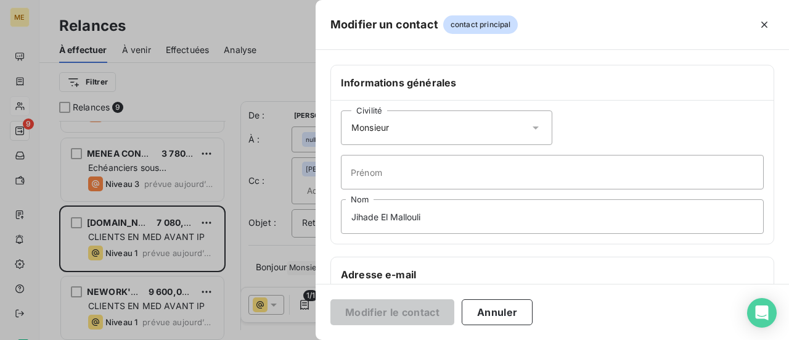
click at [533, 126] on icon at bounding box center [536, 127] width 6 height 3
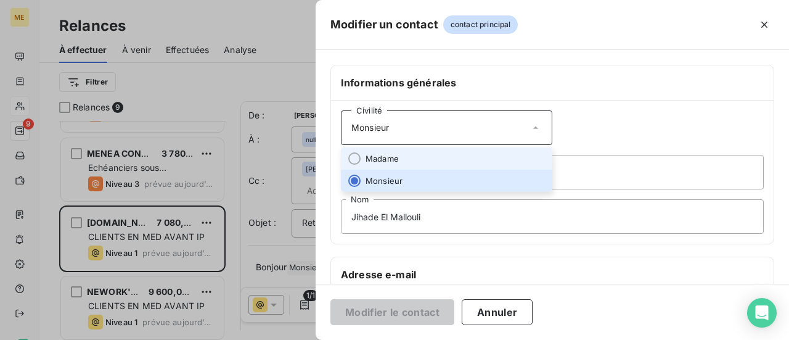
click at [507, 155] on li "Madame" at bounding box center [446, 158] width 211 height 22
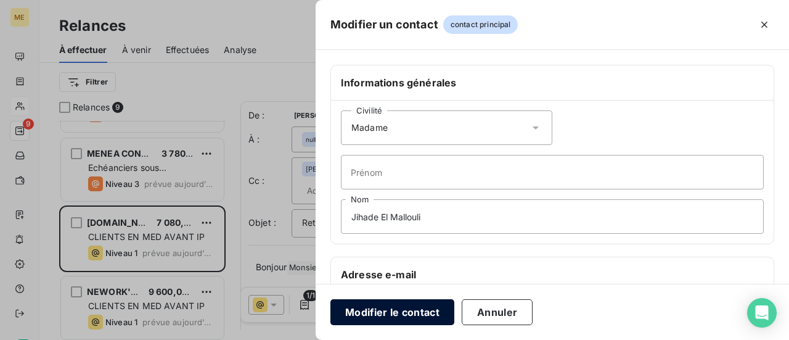
click at [408, 314] on button "Modifier le contact" at bounding box center [392, 312] width 124 height 26
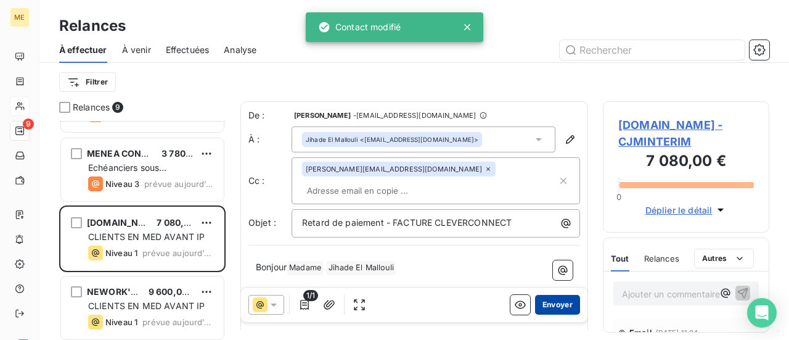
click at [553, 301] on button "Envoyer" at bounding box center [557, 305] width 45 height 20
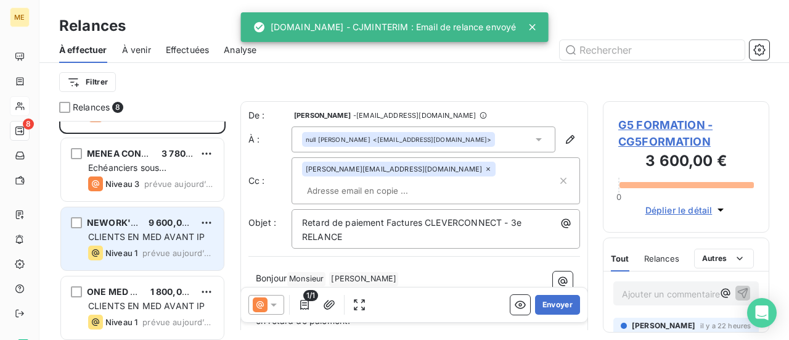
click at [121, 239] on span "CLIENTS EN MED AVANT IP" at bounding box center [146, 236] width 116 height 10
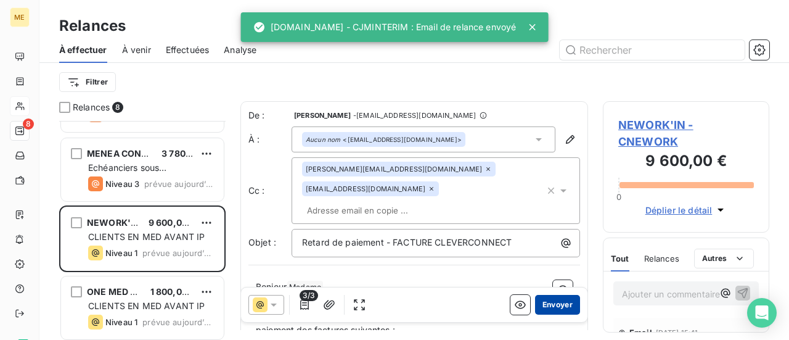
click at [553, 302] on button "Envoyer" at bounding box center [557, 305] width 45 height 20
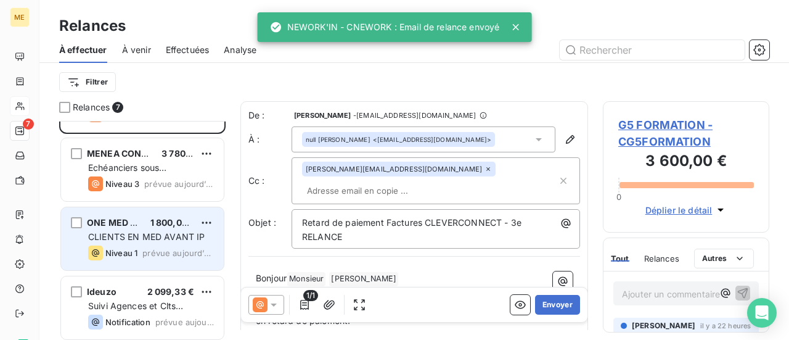
click at [132, 215] on div "ONE MED RH 1 800,00 € CLIENTS EN MED AVANT IP Niveau 1 prévue [DATE]" at bounding box center [142, 238] width 163 height 63
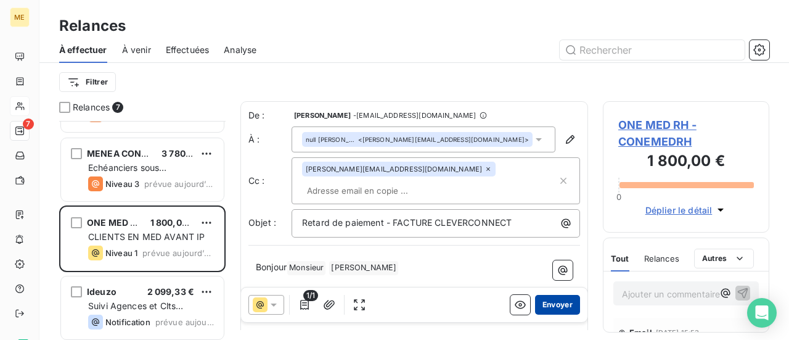
click at [555, 304] on button "Envoyer" at bounding box center [557, 305] width 45 height 20
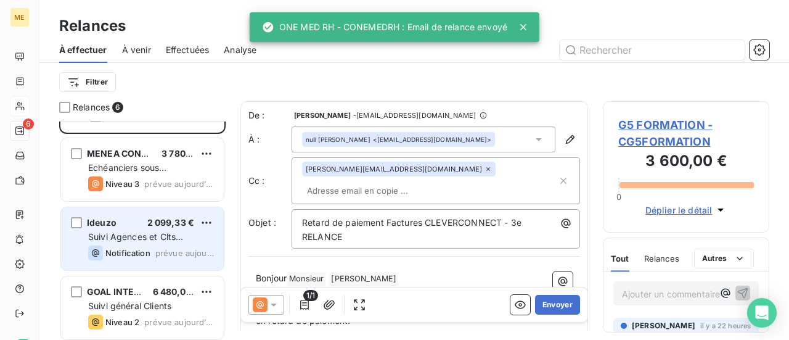
click at [148, 240] on span "Suivi Agences et Clts particuliers" at bounding box center [135, 242] width 95 height 23
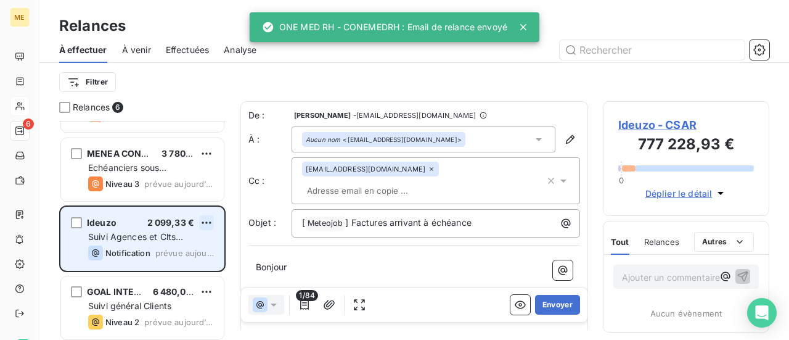
click at [205, 223] on html "ME 6 Relances À effectuer À venir Effectuées Analyse Filtrer Relances 6 MUWAL 1…" at bounding box center [394, 170] width 789 height 340
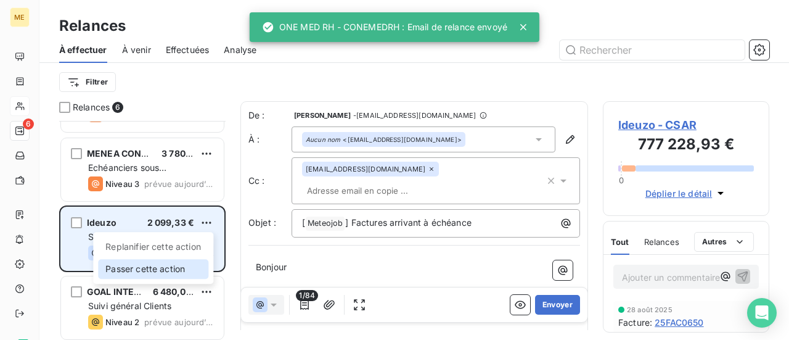
click at [186, 266] on div "Passer cette action" at bounding box center [153, 269] width 110 height 20
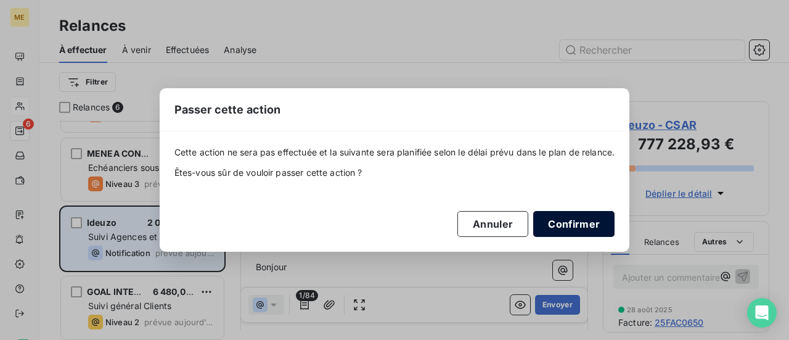
click at [563, 223] on button "Confirmer" at bounding box center [573, 224] width 81 height 26
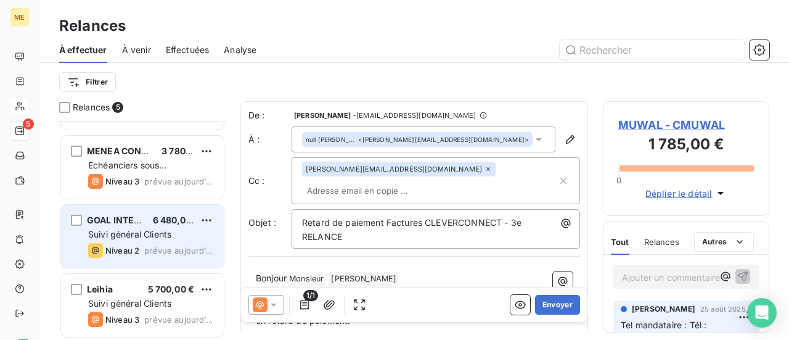
scroll to position [126, 0]
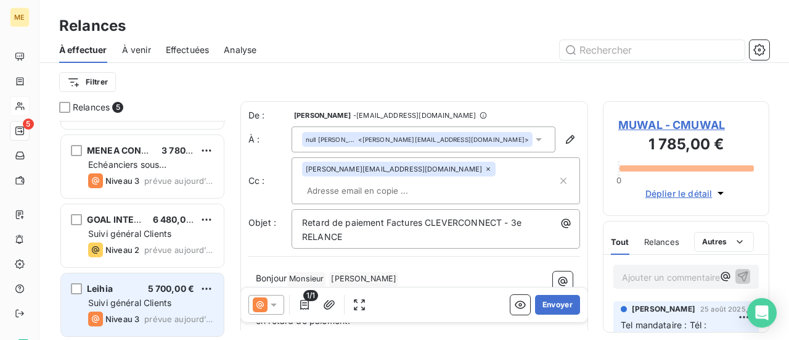
click at [144, 288] on div "Leihia 5 700,00 €" at bounding box center [151, 288] width 126 height 11
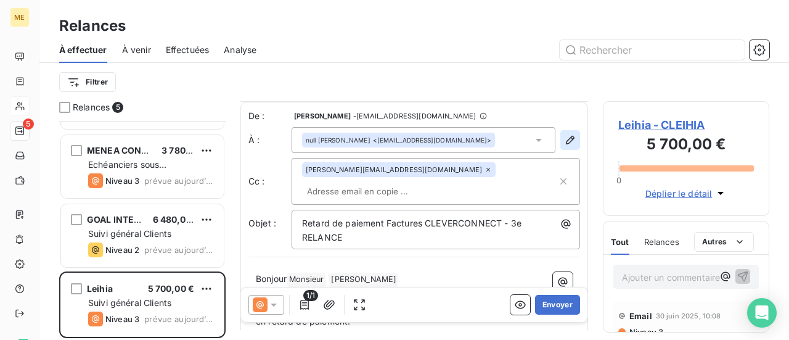
click at [564, 144] on icon "button" at bounding box center [570, 140] width 12 height 12
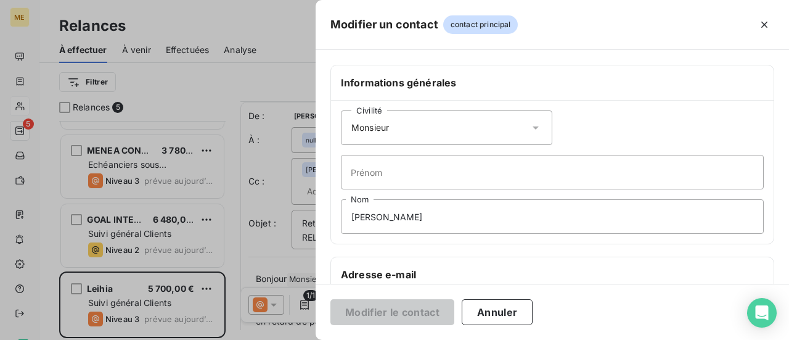
click at [529, 127] on icon at bounding box center [535, 127] width 12 height 12
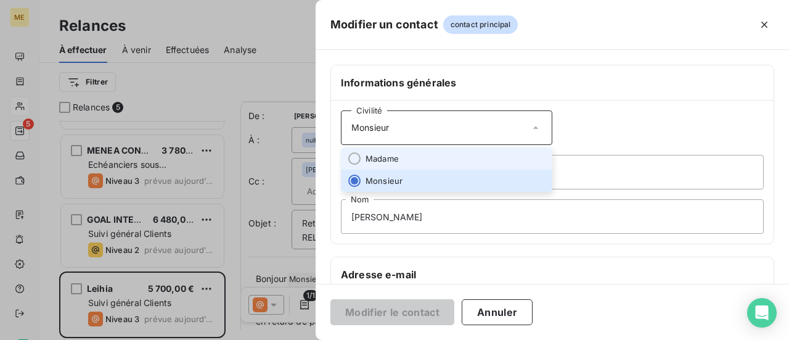
click at [513, 152] on li "Madame" at bounding box center [446, 158] width 211 height 22
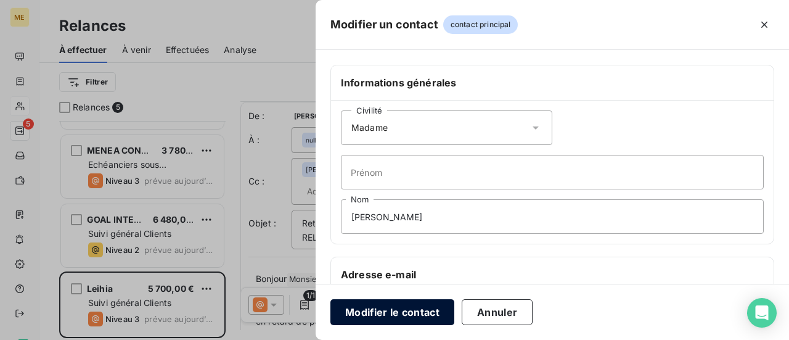
click at [400, 316] on button "Modifier le contact" at bounding box center [392, 312] width 124 height 26
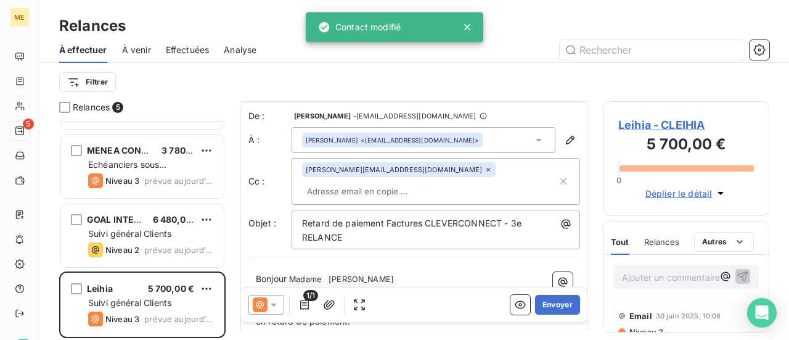
click at [683, 127] on span "Leihia - CLEIHIA" at bounding box center [686, 124] width 136 height 17
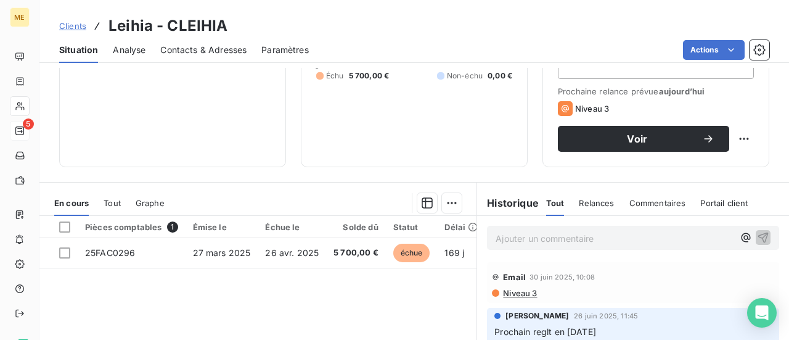
scroll to position [123, 0]
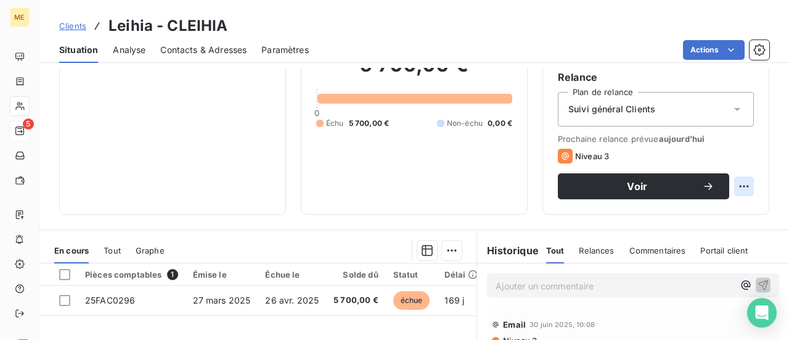
click at [738, 187] on html "ME 5 Clients Leihia - CLEIHIA Situation Analyse Contacts & Adresses Paramètres …" at bounding box center [394, 170] width 789 height 340
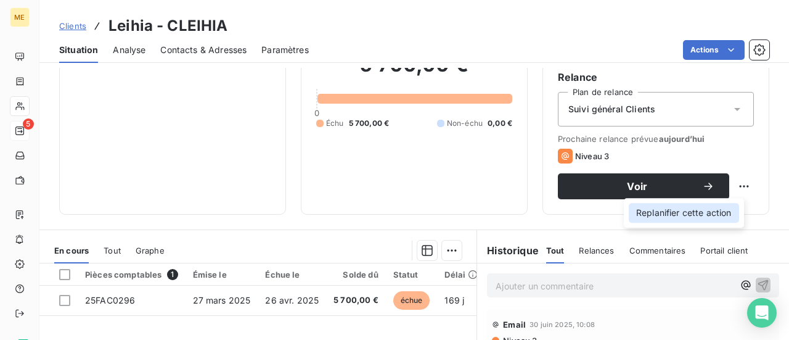
click at [721, 218] on div "Replanifier cette action" at bounding box center [684, 213] width 110 height 20
select select "8"
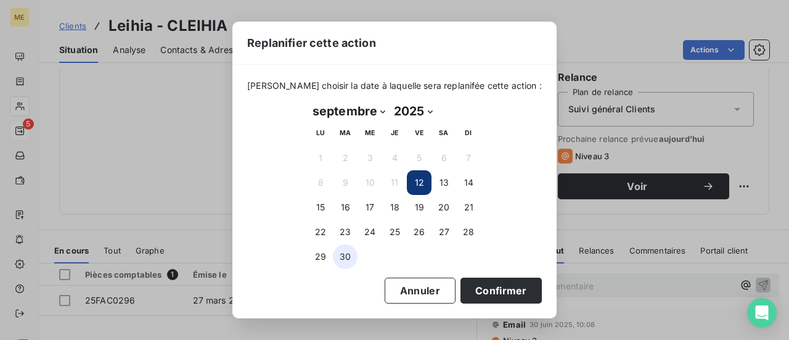
click at [343, 259] on button "30" at bounding box center [345, 256] width 25 height 25
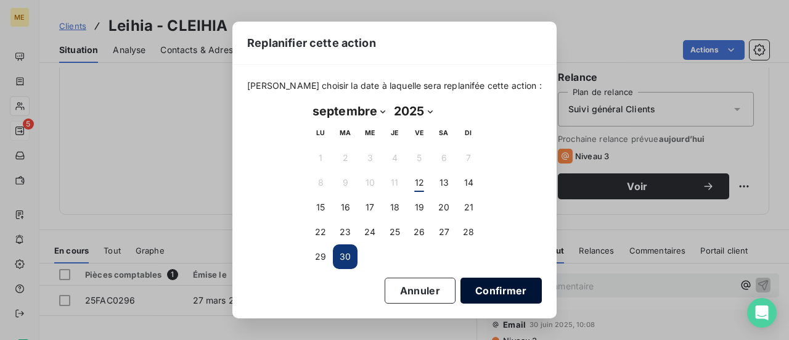
click at [488, 288] on button "Confirmer" at bounding box center [500, 290] width 81 height 26
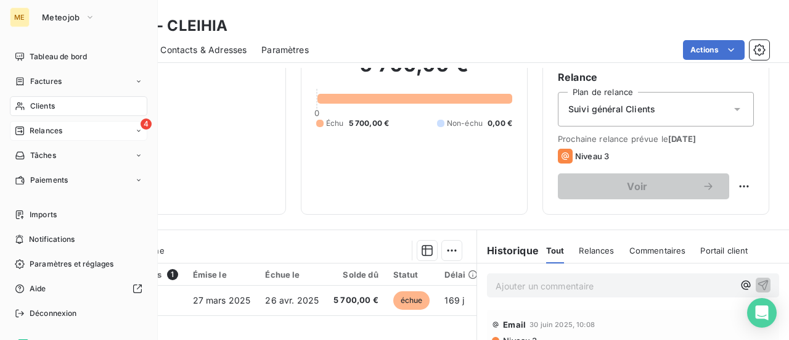
click at [67, 129] on div "4 Relances" at bounding box center [78, 131] width 137 height 20
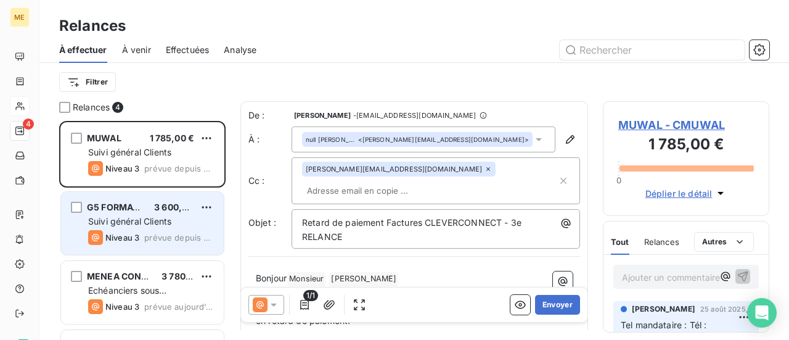
click at [154, 226] on span "Suivi général Clients" at bounding box center [129, 221] width 83 height 10
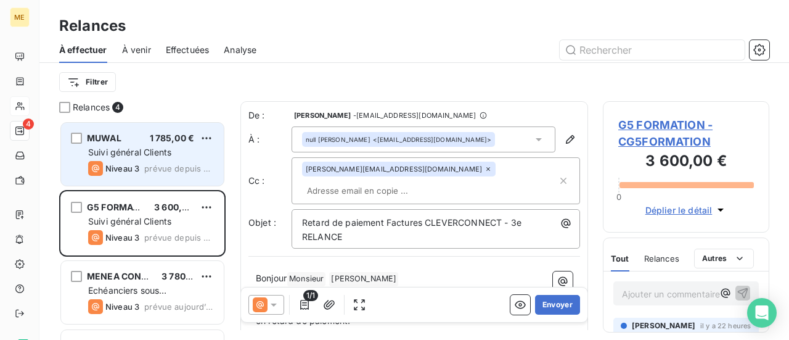
click at [171, 146] on div "Suivi général Clients" at bounding box center [151, 152] width 126 height 12
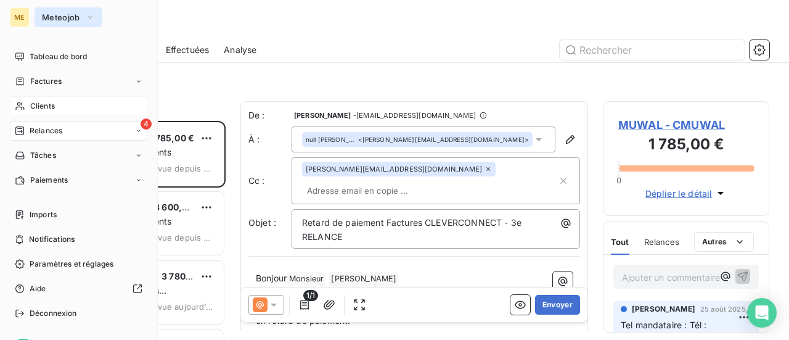
click at [65, 21] on span "Meteojob" at bounding box center [61, 17] width 38 height 10
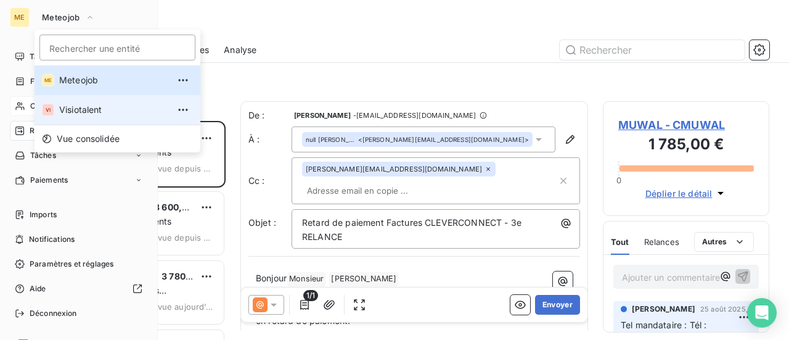
click at [77, 105] on span "Visiotalent" at bounding box center [113, 110] width 109 height 12
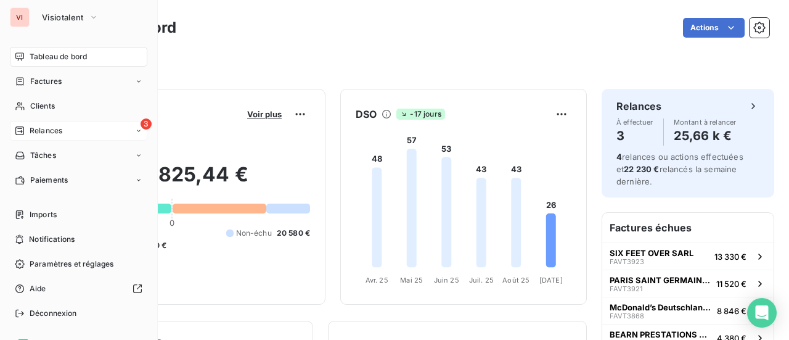
click at [54, 127] on span "Relances" at bounding box center [46, 130] width 33 height 11
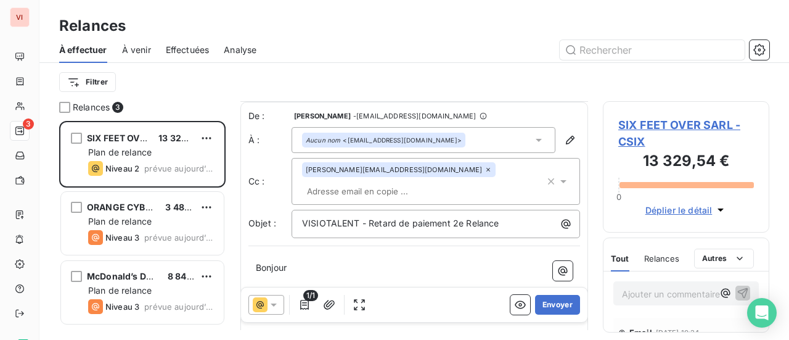
scroll to position [1, 0]
click at [271, 307] on icon at bounding box center [274, 304] width 12 height 12
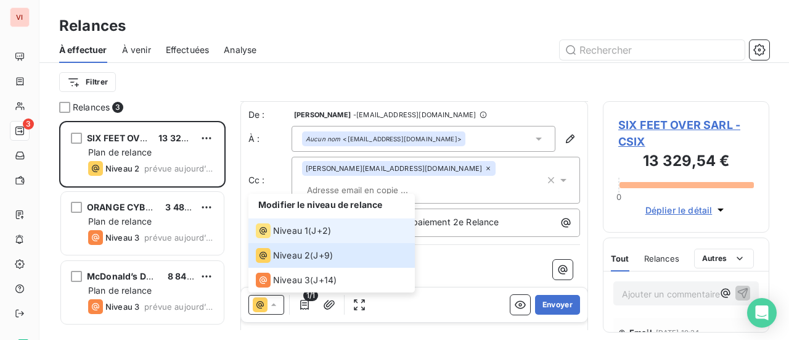
click at [325, 234] on span "J+2 )" at bounding box center [321, 230] width 20 height 12
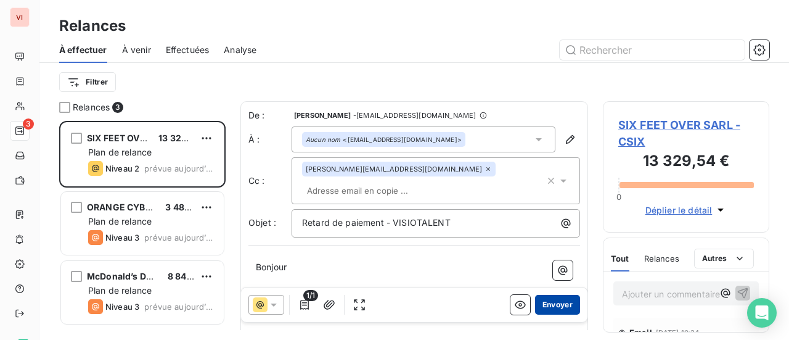
click at [550, 305] on button "Envoyer" at bounding box center [557, 305] width 45 height 20
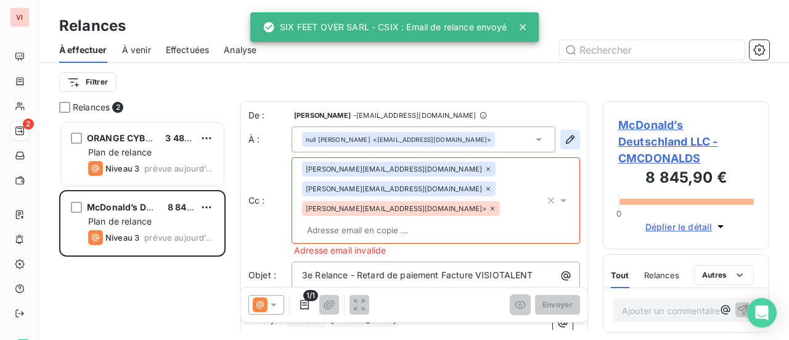
click at [566, 137] on icon "button" at bounding box center [570, 139] width 9 height 9
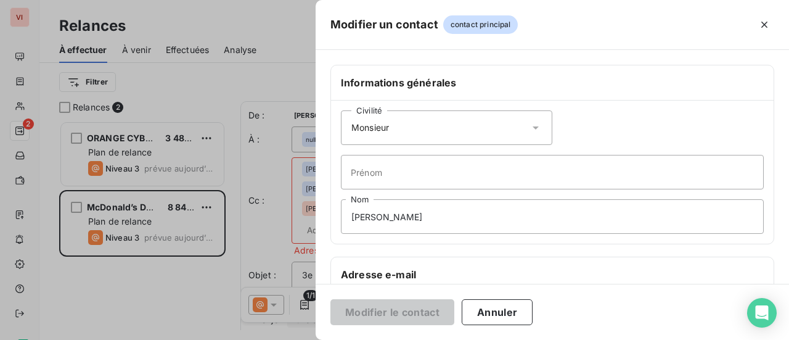
click at [529, 130] on icon at bounding box center [535, 127] width 12 height 12
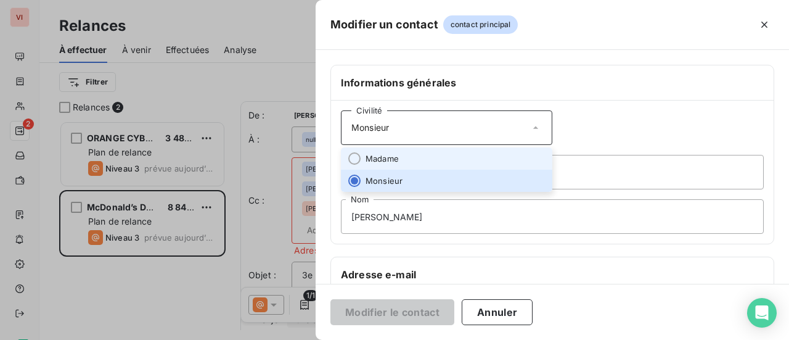
click at [512, 152] on li "Madame" at bounding box center [446, 158] width 211 height 22
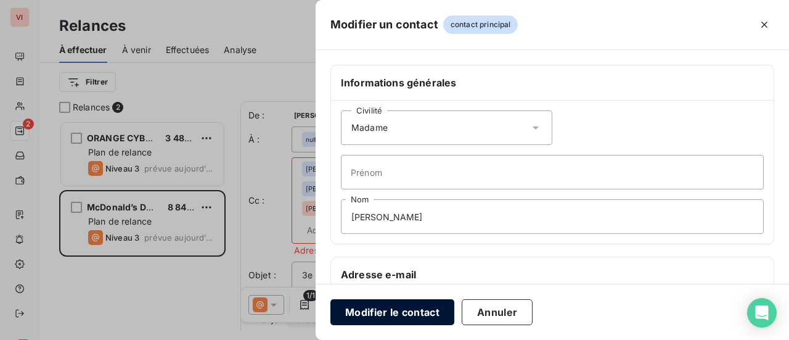
click at [405, 315] on button "Modifier le contact" at bounding box center [392, 312] width 124 height 26
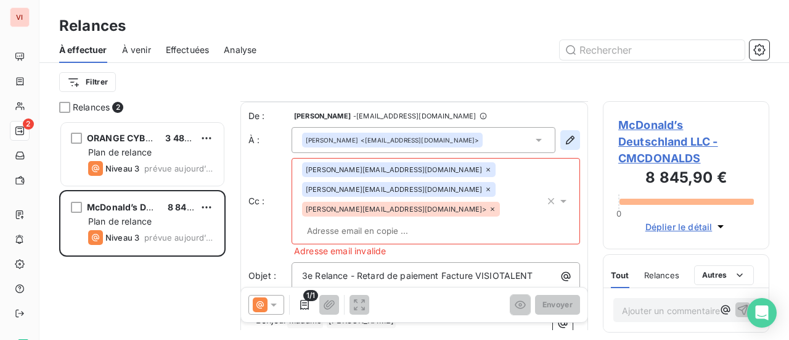
click at [564, 141] on icon "button" at bounding box center [570, 140] width 12 height 12
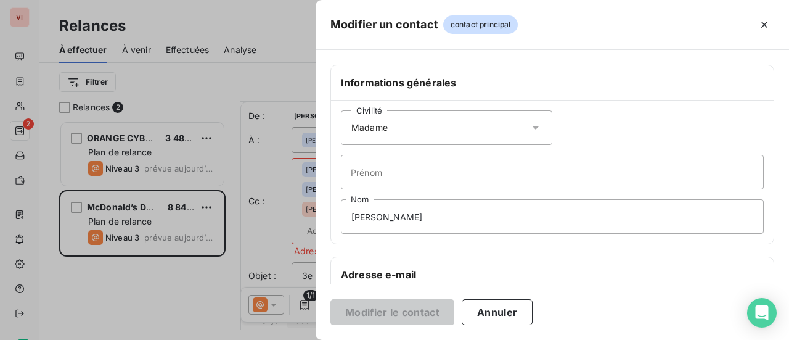
click at [533, 126] on icon at bounding box center [536, 127] width 6 height 3
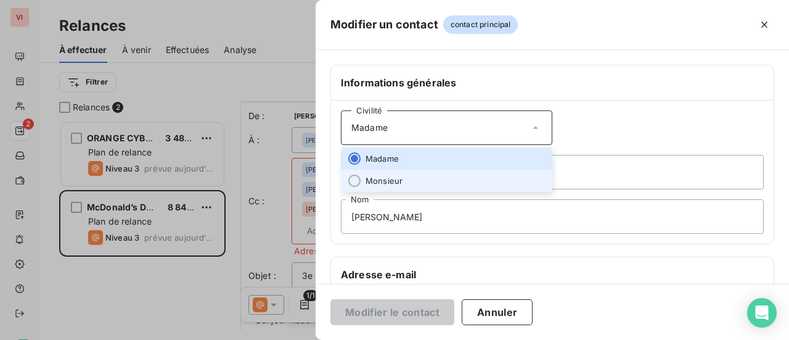
click at [459, 178] on li "Monsieur" at bounding box center [446, 181] width 211 height 22
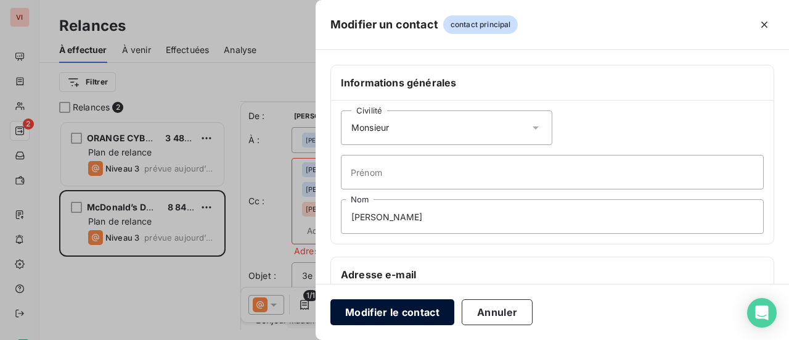
click at [386, 315] on button "Modifier le contact" at bounding box center [392, 312] width 124 height 26
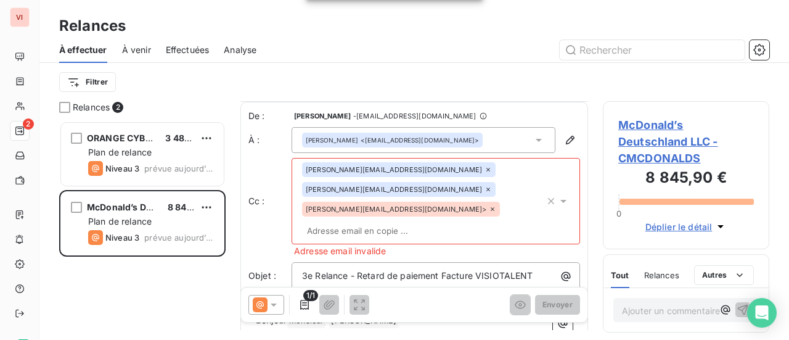
click at [489, 212] on icon at bounding box center [492, 208] width 7 height 7
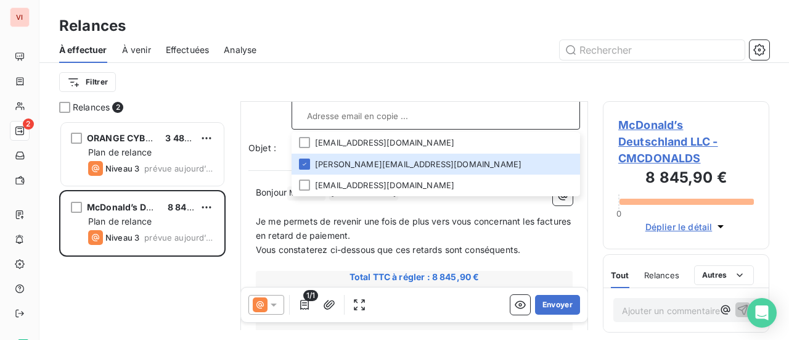
scroll to position [123, 0]
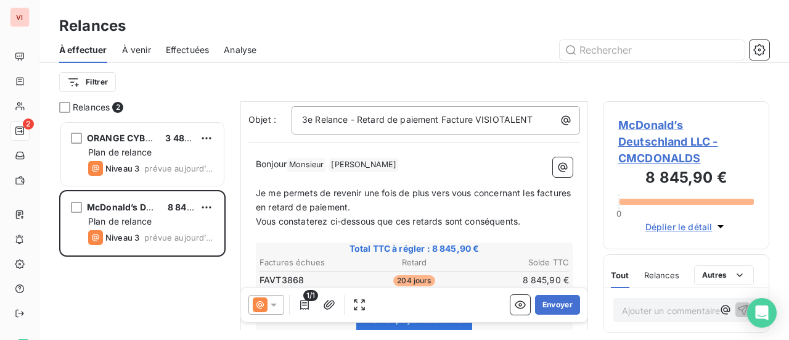
click at [476, 204] on p "Je me permets de revenir une fois de plus vers vous concernant les factures en …" at bounding box center [414, 200] width 317 height 28
click at [554, 305] on button "Envoyer" at bounding box center [557, 305] width 45 height 20
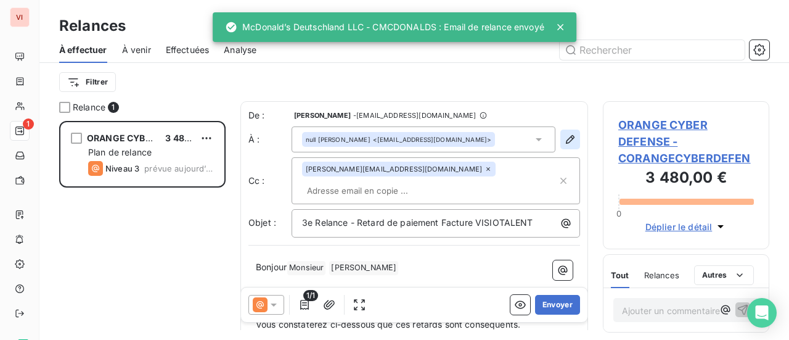
click at [564, 140] on icon "button" at bounding box center [570, 139] width 12 height 12
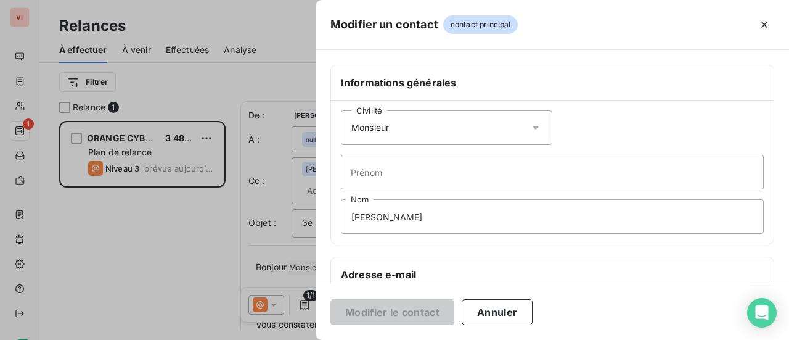
click at [523, 129] on div "Civilité Monsieur" at bounding box center [446, 127] width 211 height 35
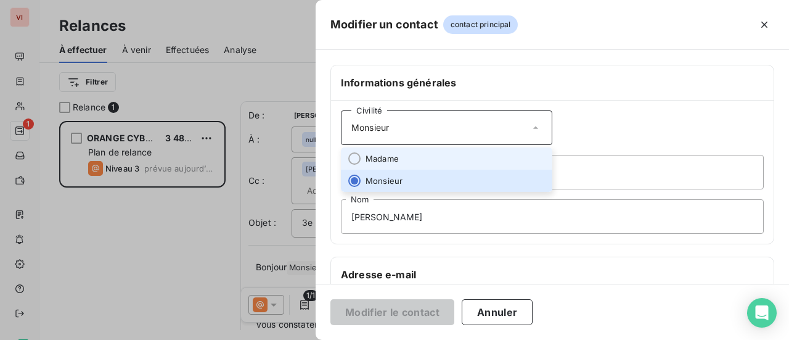
click at [499, 157] on li "Madame" at bounding box center [446, 158] width 211 height 22
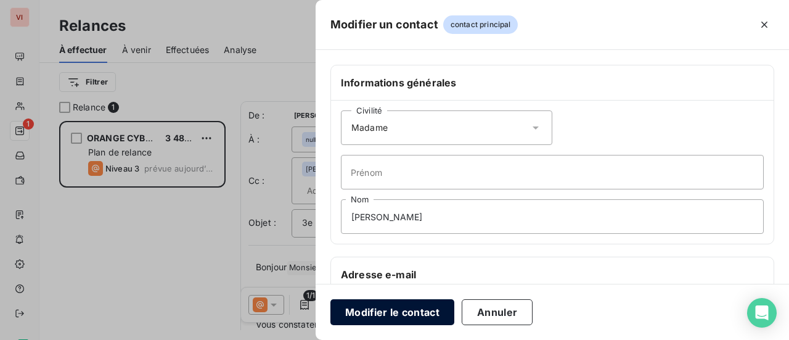
click at [413, 314] on button "Modifier le contact" at bounding box center [392, 312] width 124 height 26
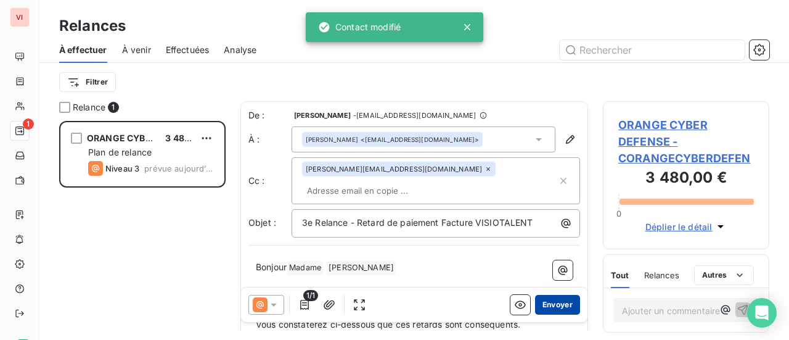
click at [549, 303] on button "Envoyer" at bounding box center [557, 305] width 45 height 20
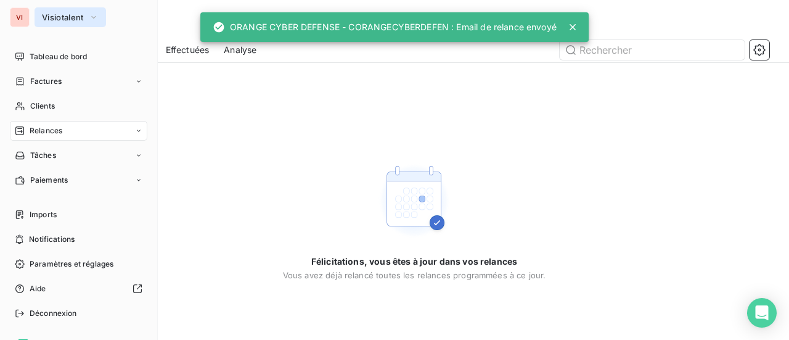
click at [70, 14] on span "Visiotalent" at bounding box center [63, 17] width 42 height 10
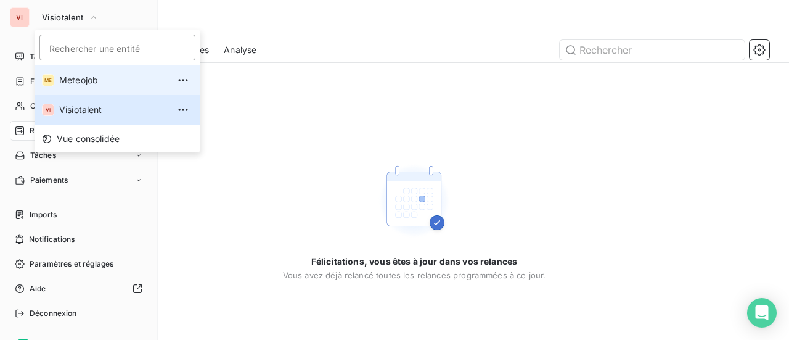
click at [73, 76] on span "Meteojob" at bounding box center [113, 80] width 109 height 12
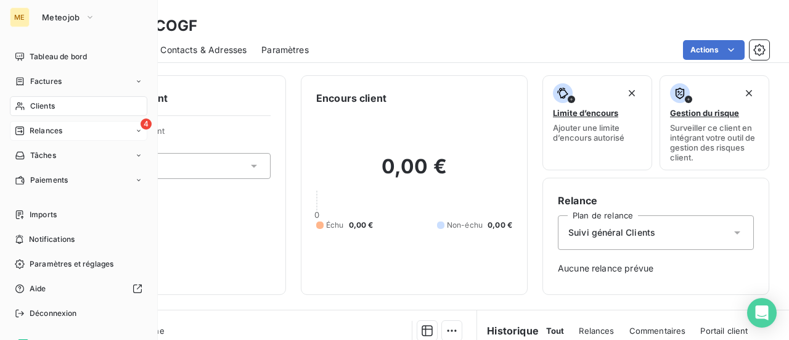
click at [43, 130] on span "Relances" at bounding box center [46, 130] width 33 height 11
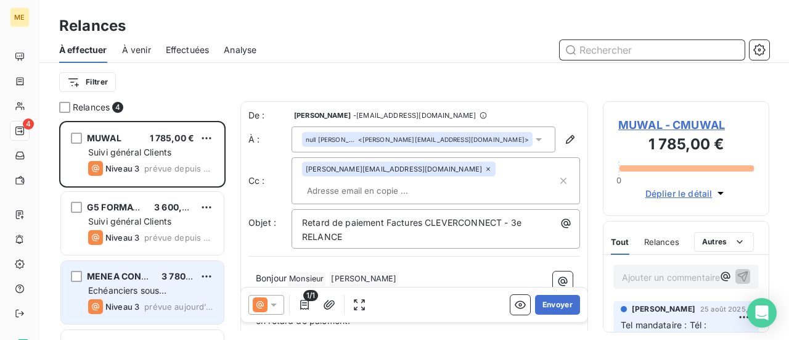
scroll to position [57, 0]
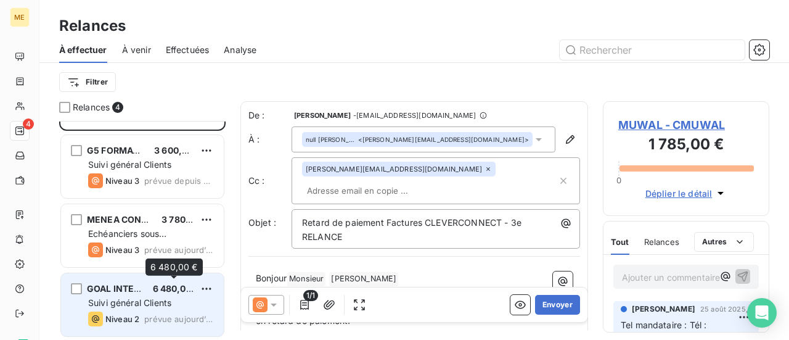
click at [164, 292] on span "6 480,00 €" at bounding box center [176, 288] width 47 height 10
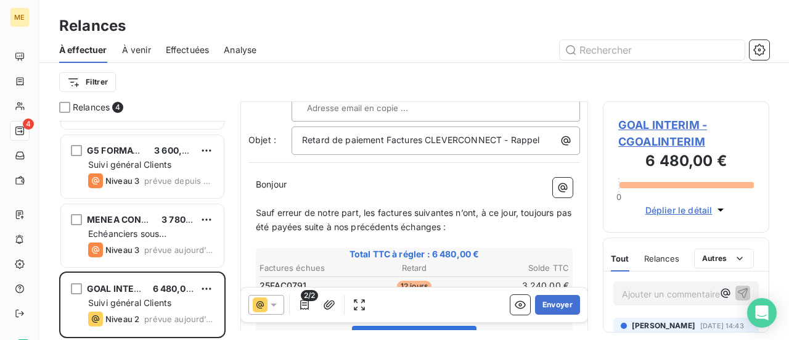
scroll to position [125, 0]
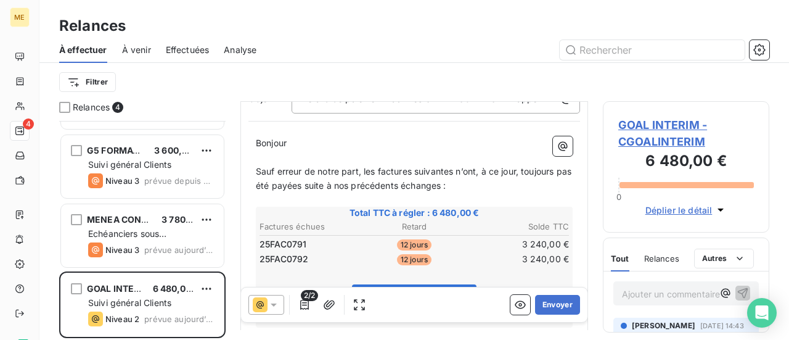
click at [274, 306] on icon at bounding box center [274, 304] width 12 height 12
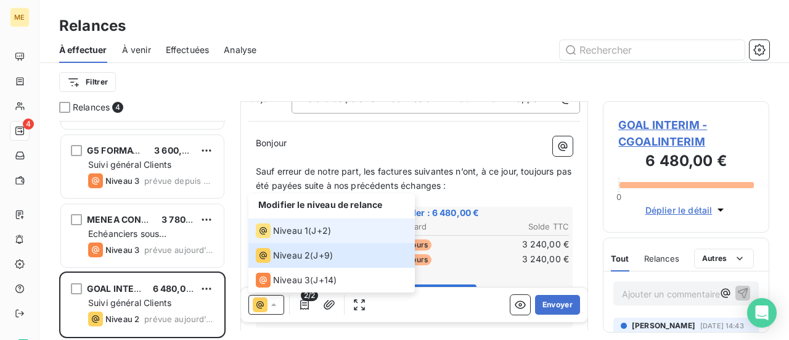
click at [307, 229] on span "Niveau 1" at bounding box center [290, 230] width 35 height 12
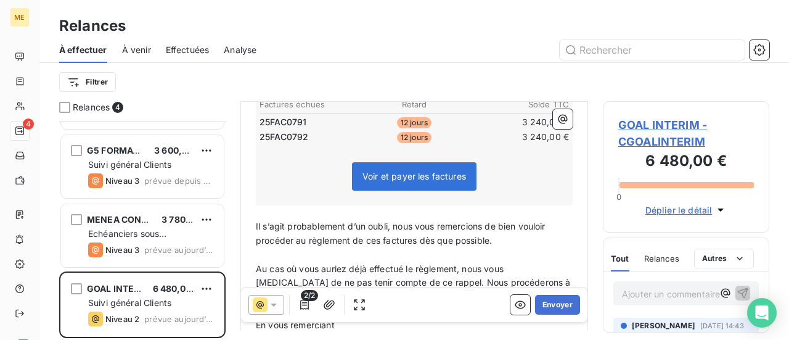
scroll to position [123, 0]
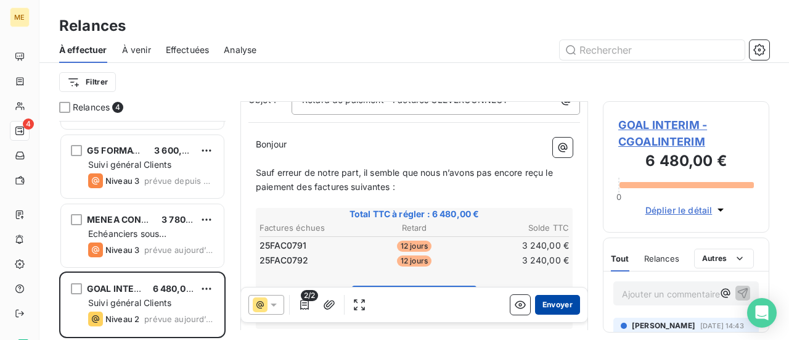
click at [549, 306] on button "Envoyer" at bounding box center [557, 305] width 45 height 20
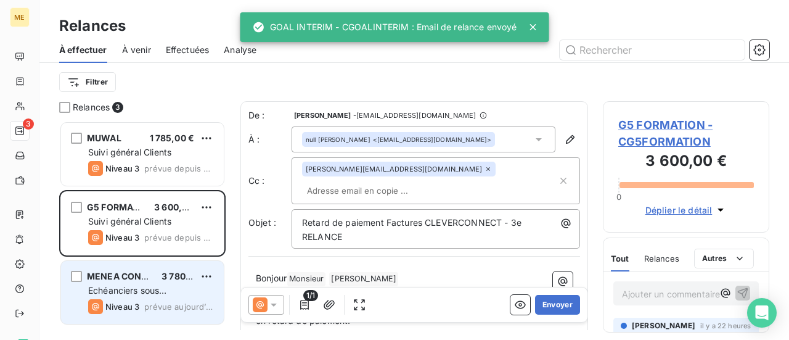
click at [158, 307] on span "prévue aujourd’hui" at bounding box center [179, 306] width 70 height 10
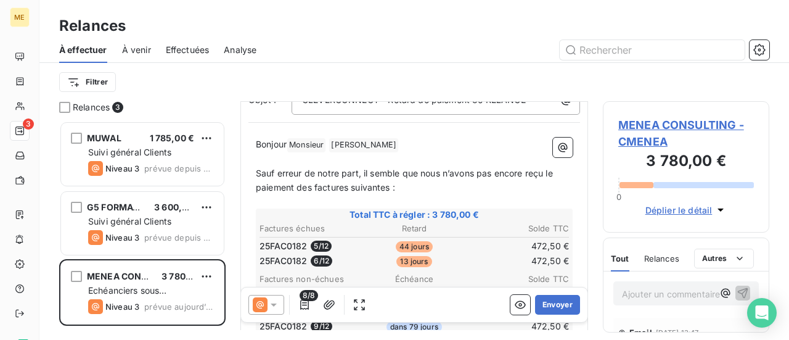
scroll to position [185, 0]
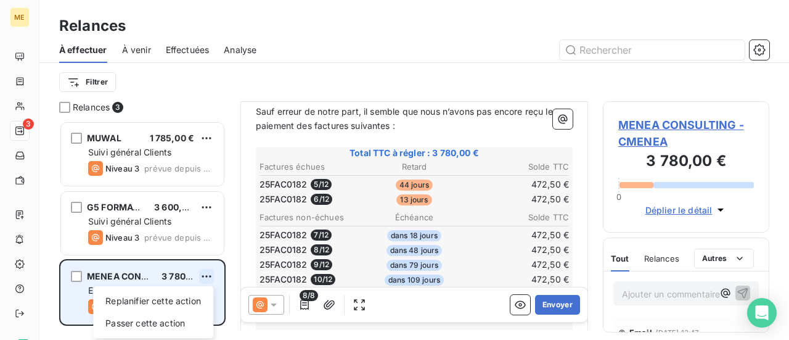
click at [205, 276] on html "ME 3 Relances À effectuer À venir Effectuées Analyse Filtrer Relances 3 MUWAL 1…" at bounding box center [394, 170] width 789 height 340
click at [197, 295] on div "Replanifier cette action" at bounding box center [153, 301] width 110 height 20
select select "8"
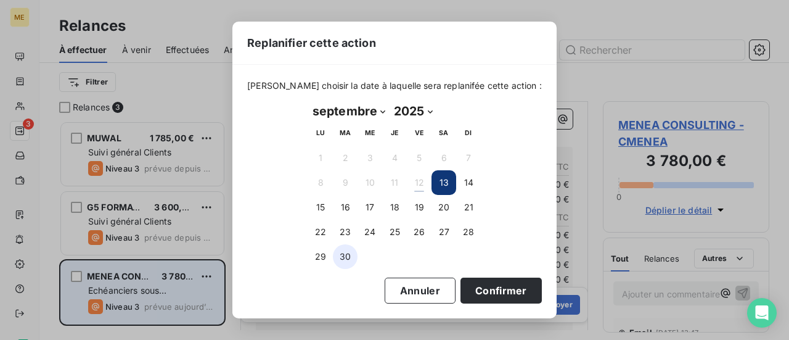
click at [351, 258] on button "30" at bounding box center [345, 256] width 25 height 25
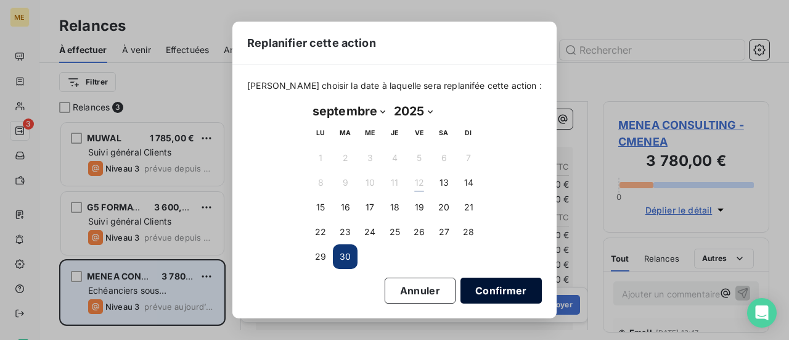
click at [485, 285] on button "Confirmer" at bounding box center [500, 290] width 81 height 26
